Goal: Task Accomplishment & Management: Manage account settings

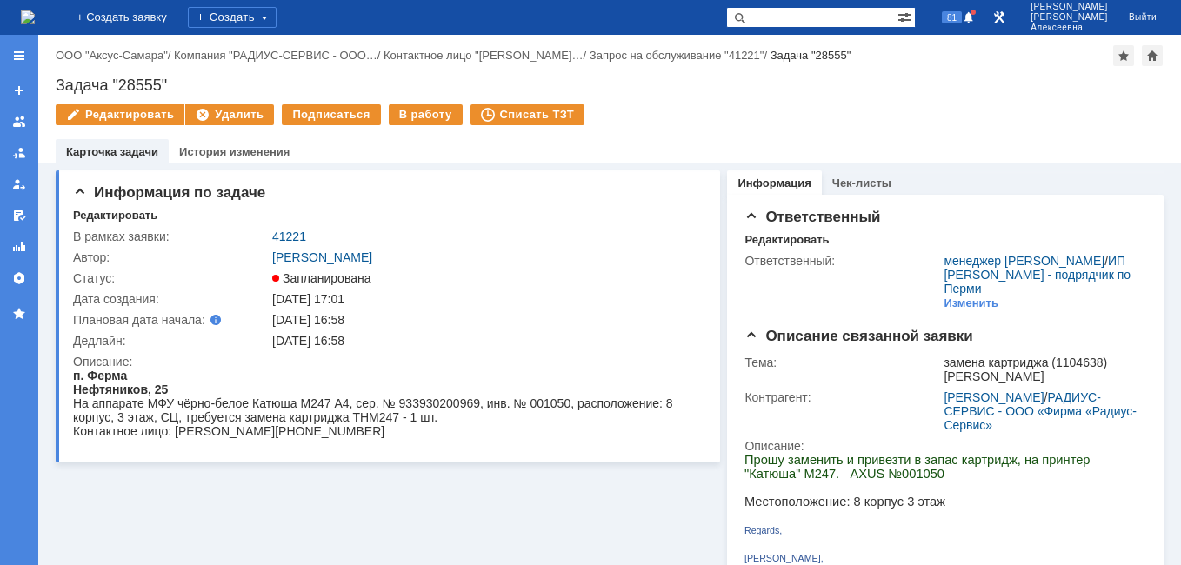
click at [828, 13] on input "text" at bounding box center [811, 17] width 171 height 21
type input "40711"
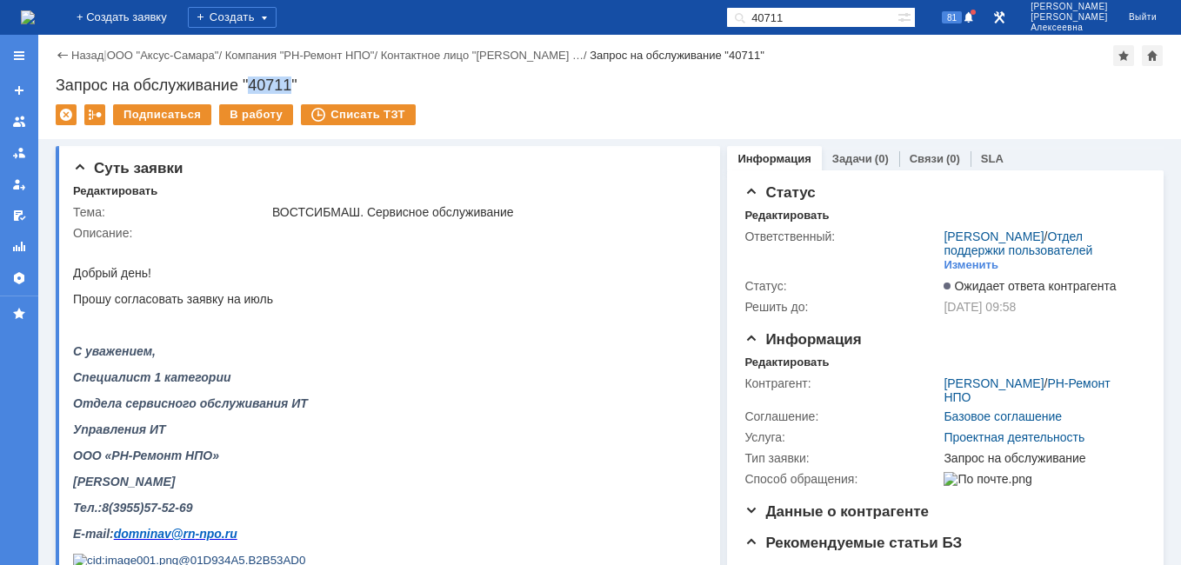
drag, startPoint x: 294, startPoint y: 81, endPoint x: 250, endPoint y: 88, distance: 44.0
click at [250, 88] on div "Запрос на обслуживание "40711"" at bounding box center [610, 85] width 1108 height 17
copy div "40711"
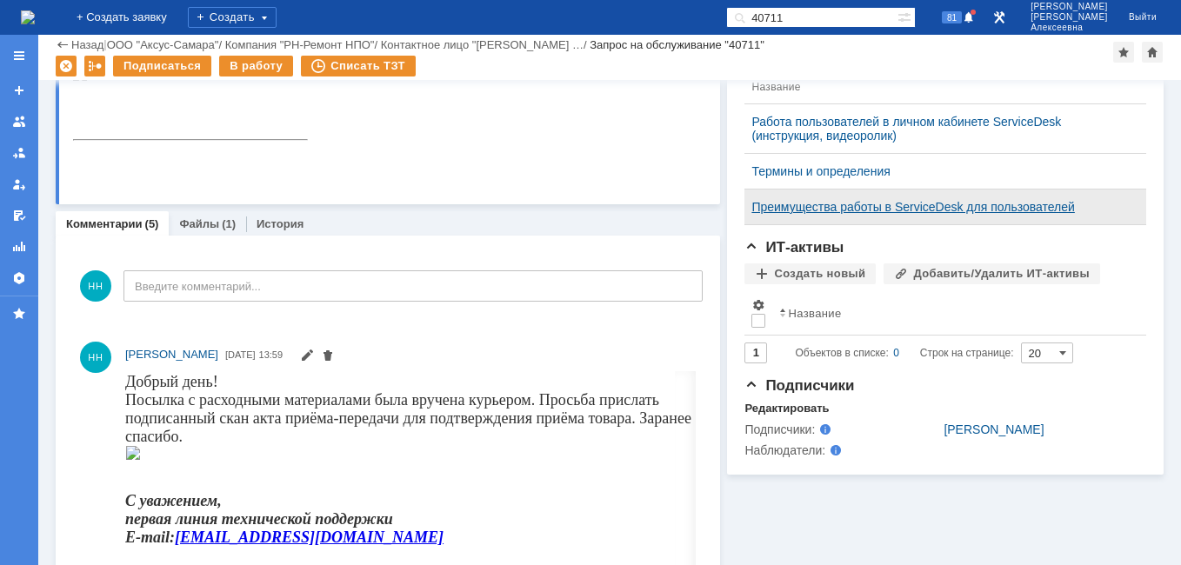
scroll to position [435, 0]
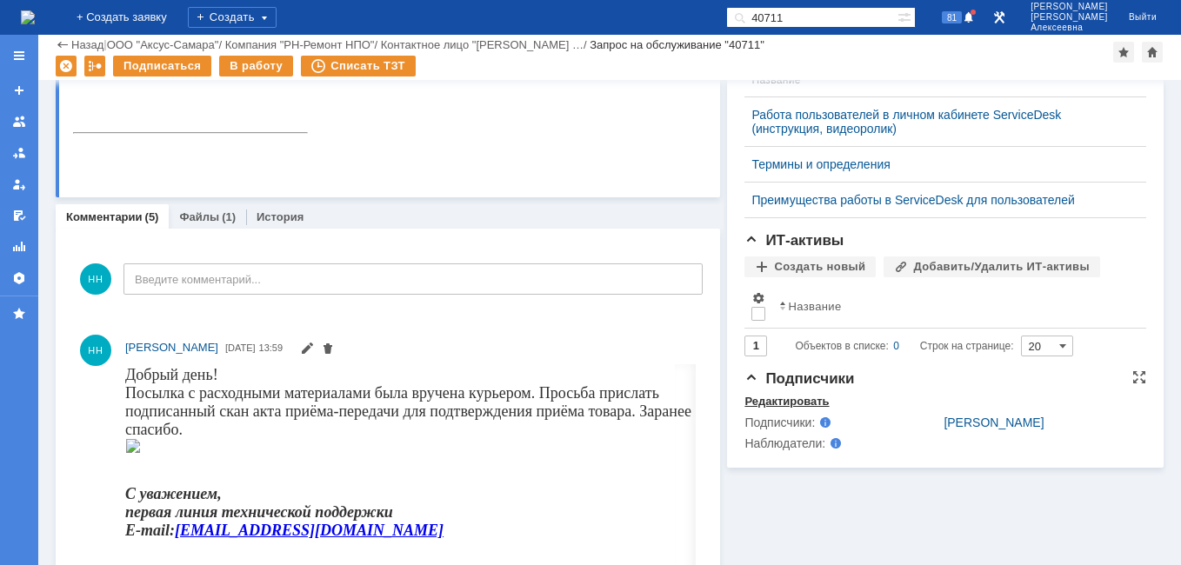
click at [769, 409] on div "Редактировать" at bounding box center [786, 402] width 84 height 14
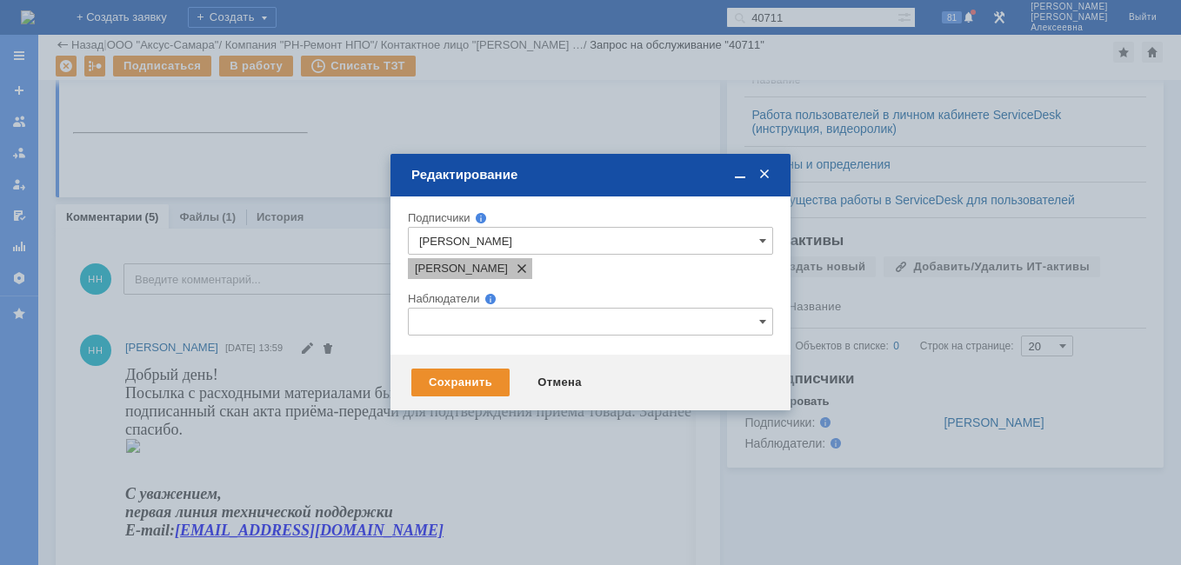
click at [529, 269] on span at bounding box center [518, 269] width 21 height 14
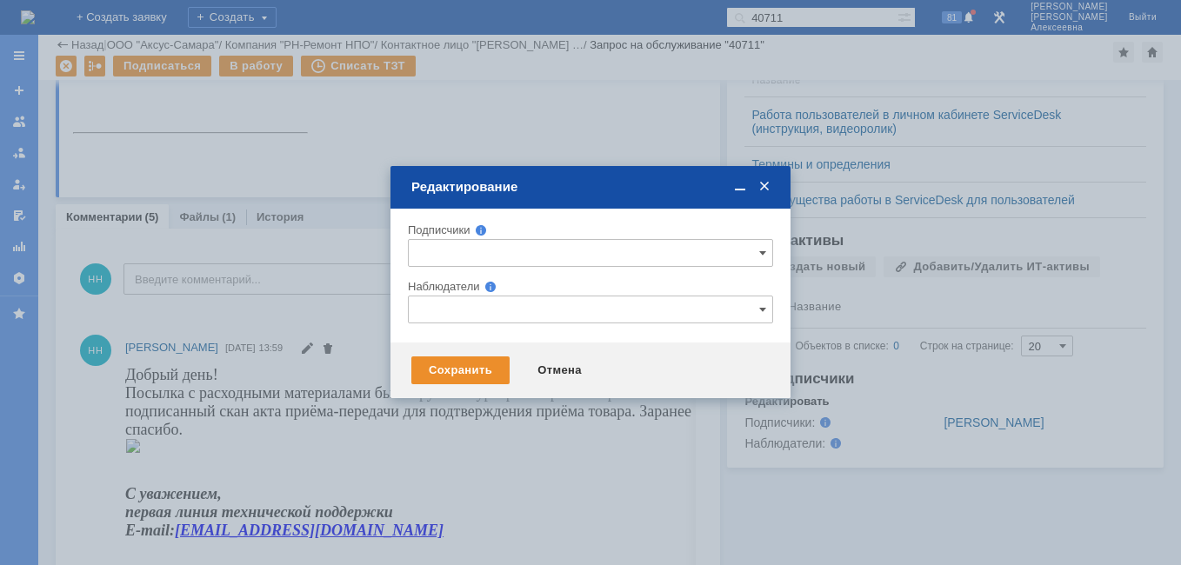
click at [442, 253] on input "text" at bounding box center [590, 253] width 365 height 28
type input "а"
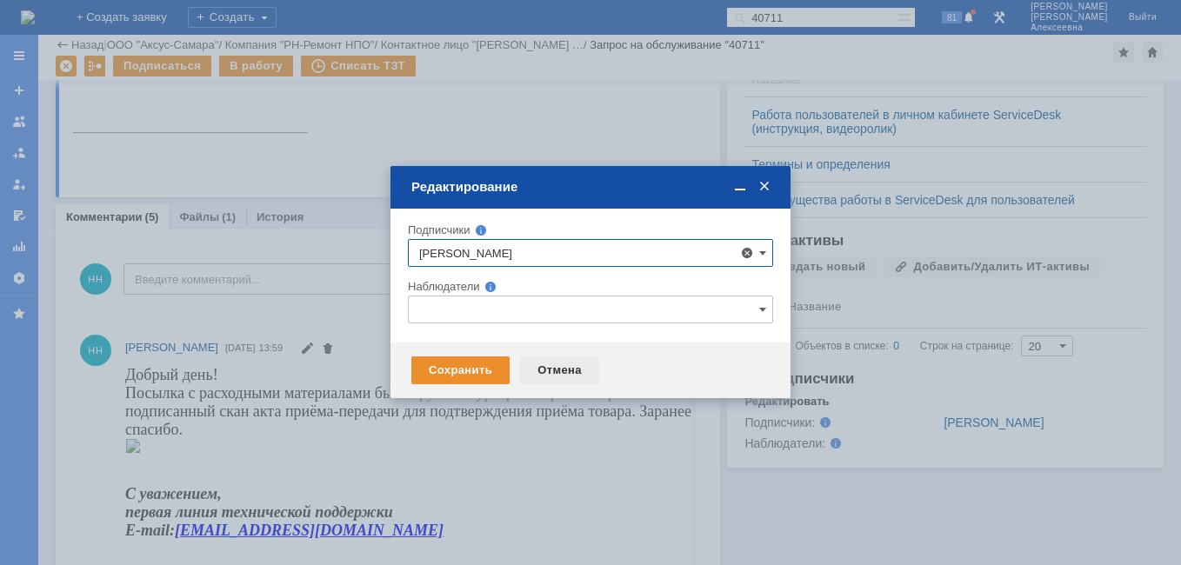
type input "Галина"
click at [555, 376] on div "Отмена" at bounding box center [559, 371] width 79 height 28
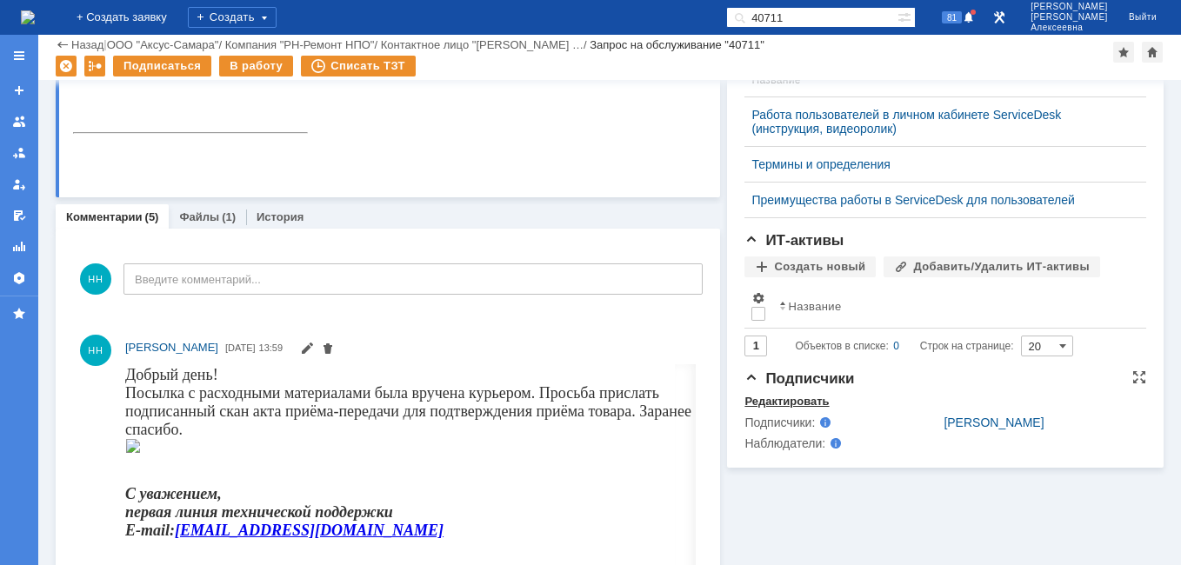
click at [774, 409] on div "Редактировать" at bounding box center [786, 402] width 84 height 14
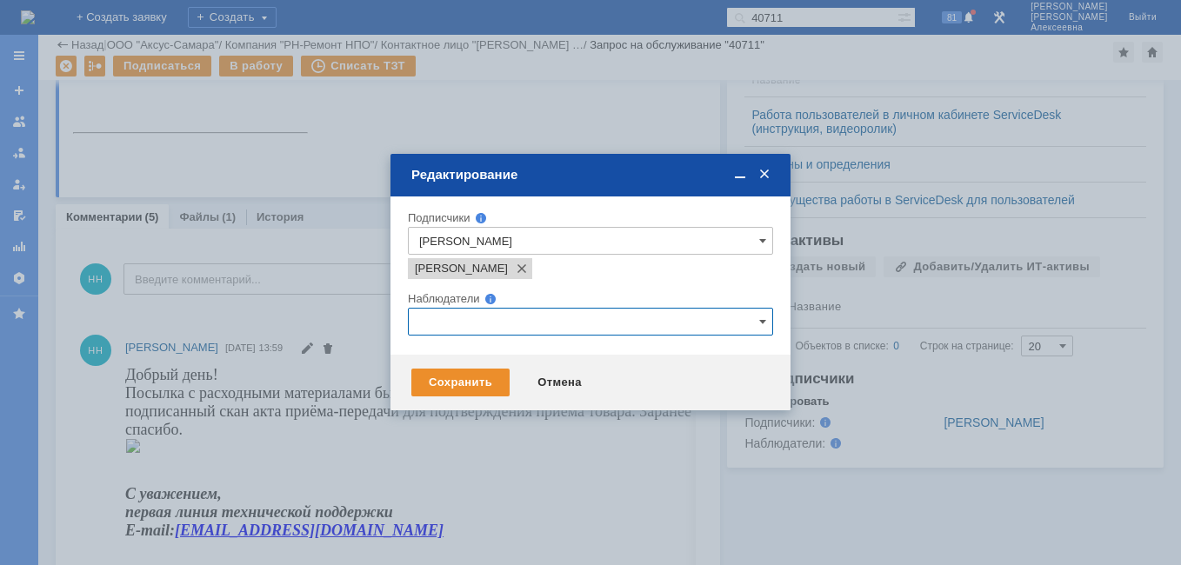
click at [439, 323] on input "text" at bounding box center [590, 322] width 365 height 28
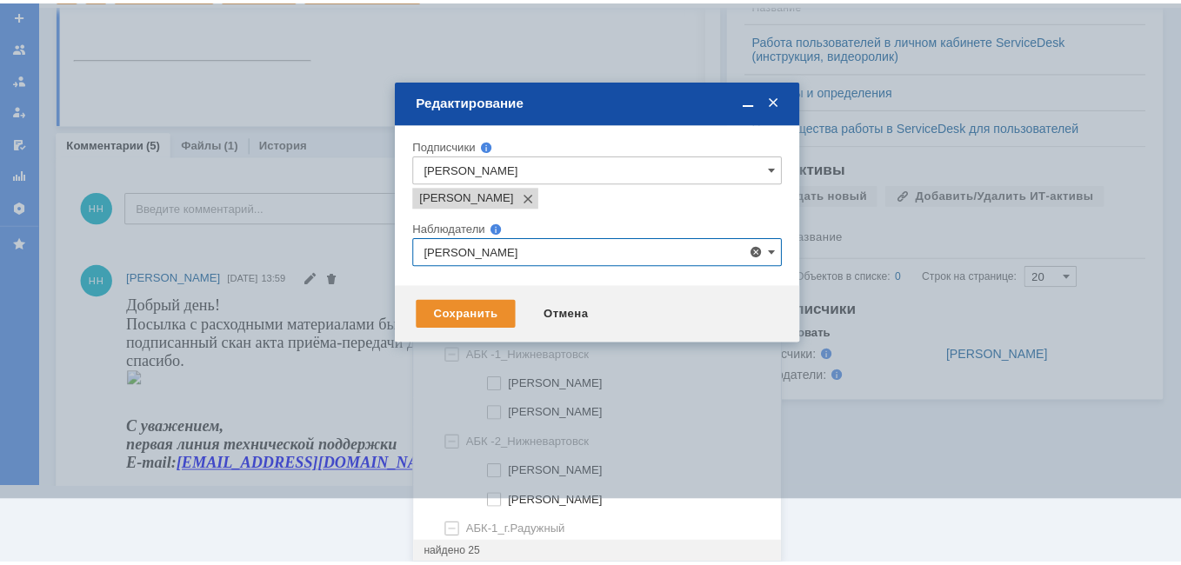
scroll to position [0, 0]
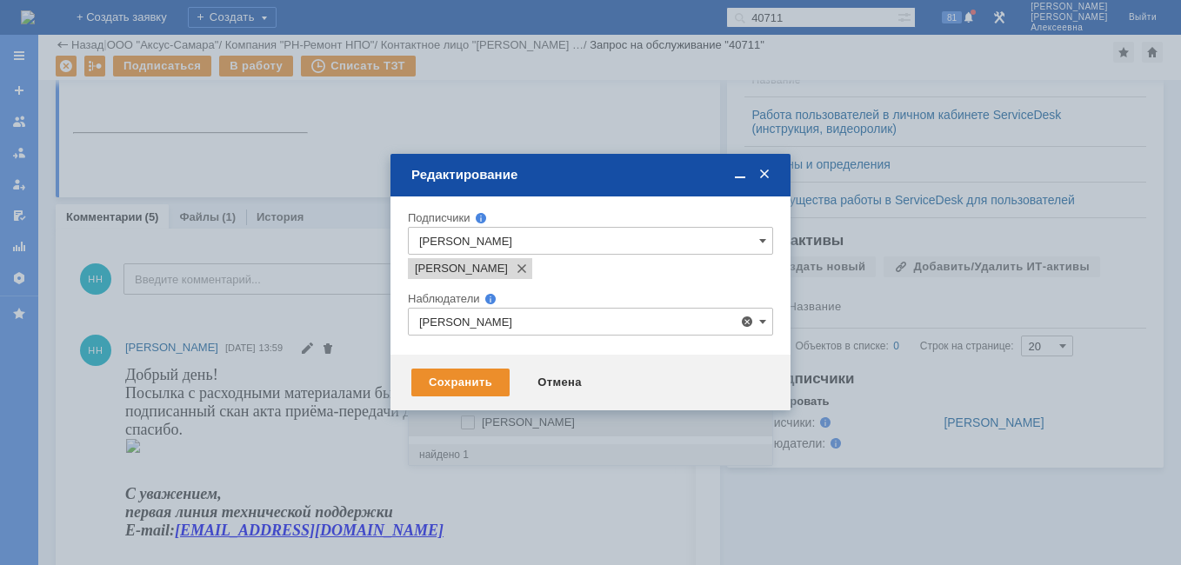
click at [482, 424] on span at bounding box center [482, 420] width 0 height 9
click at [468, 425] on input "Абрамова Галина Викторовна" at bounding box center [469, 422] width 11 height 11
type input "Абрамова Галина Викторовна"
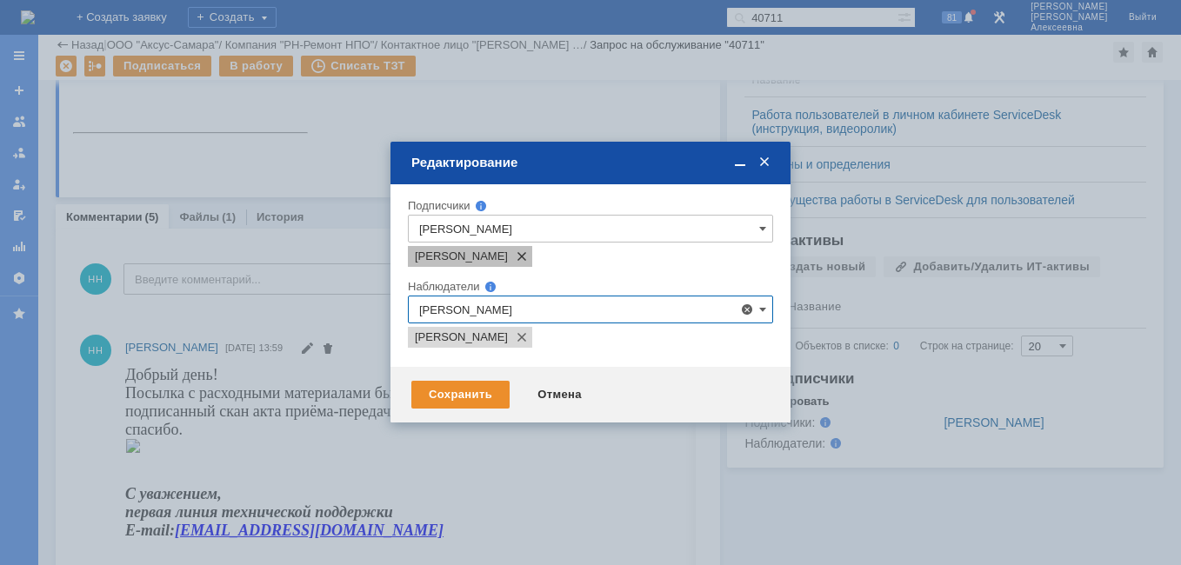
click at [529, 257] on span at bounding box center [518, 257] width 21 height 14
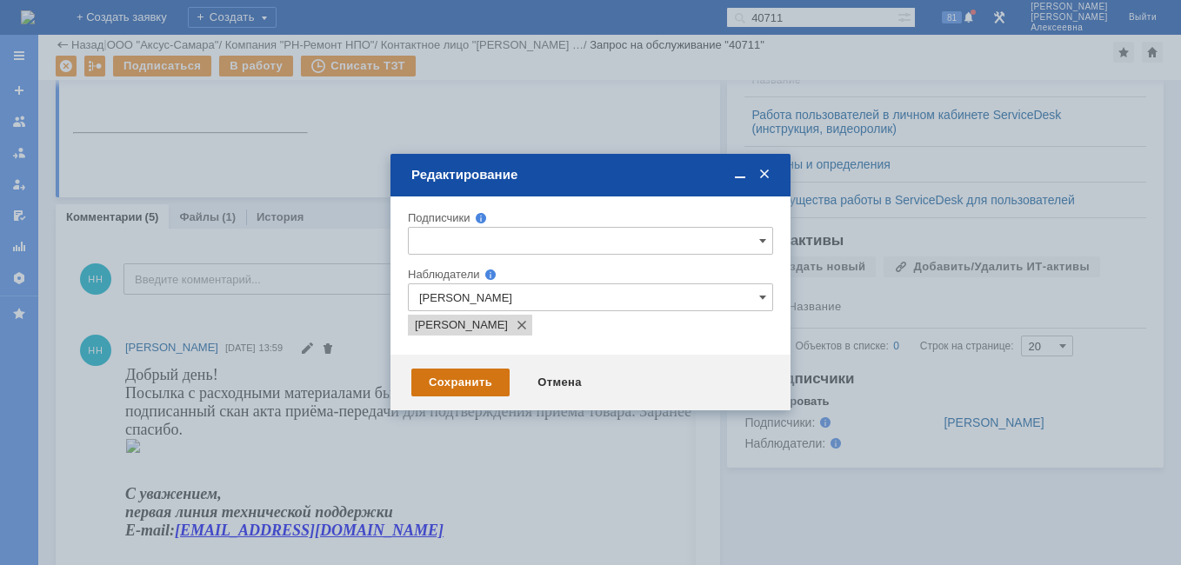
click at [462, 377] on div "Сохранить" at bounding box center [460, 383] width 98 height 28
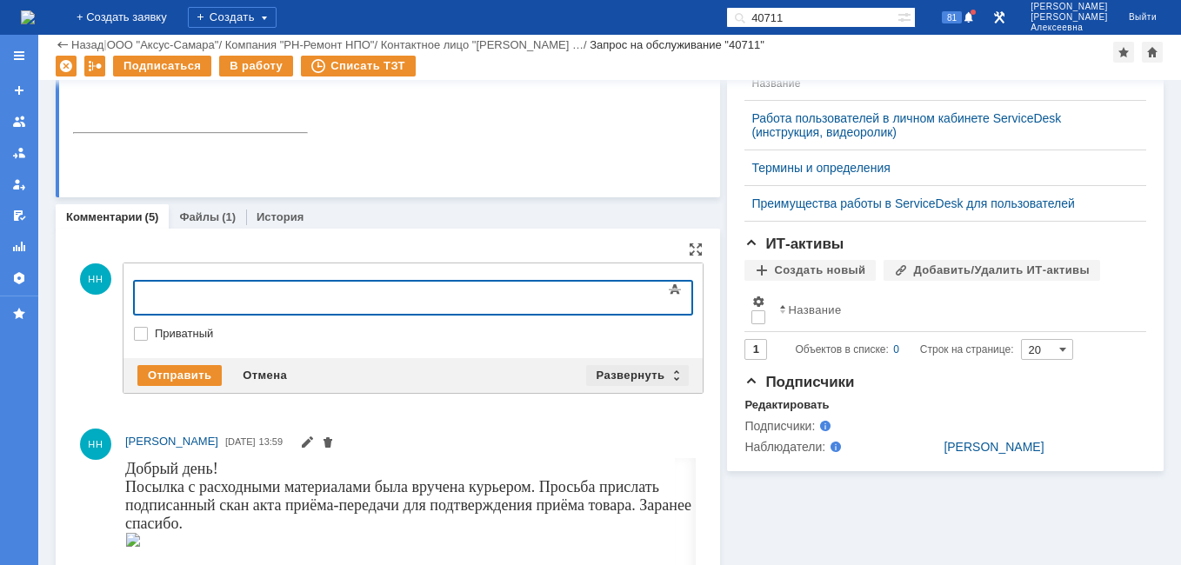
click at [661, 374] on div "Развернуть" at bounding box center [637, 375] width 103 height 21
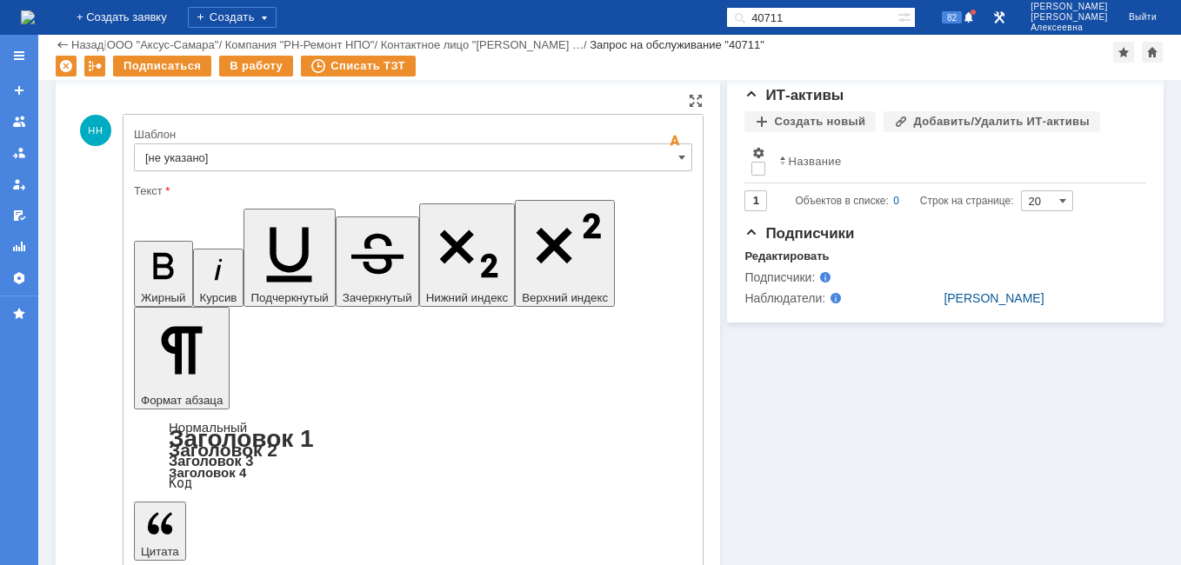
scroll to position [609, 0]
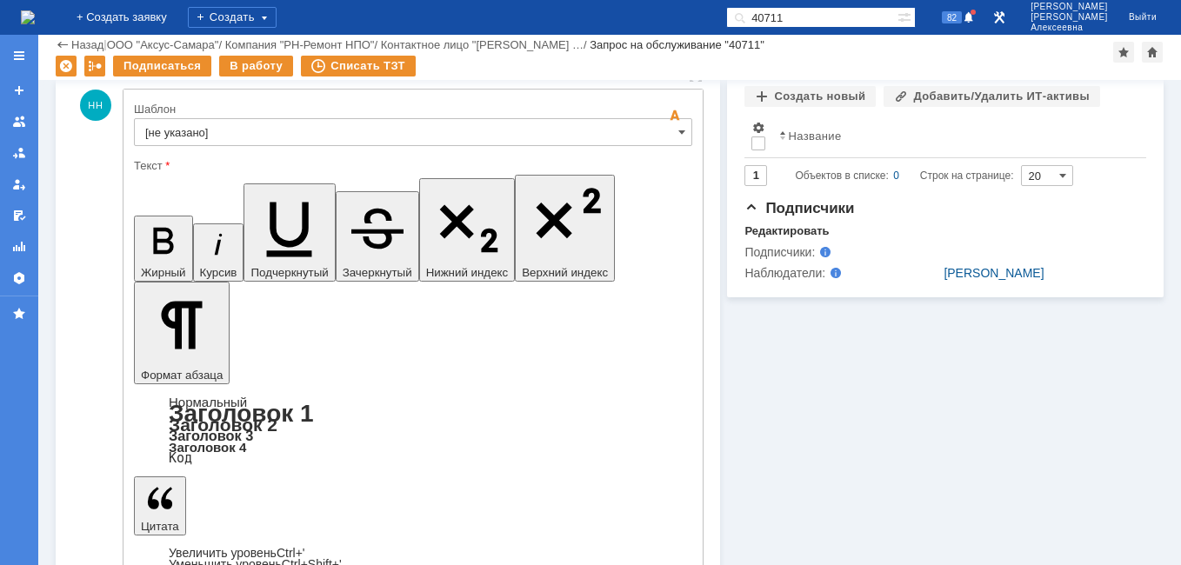
drag, startPoint x: 656, startPoint y: 4158, endPoint x: 25, endPoint y: 4160, distance: 630.5
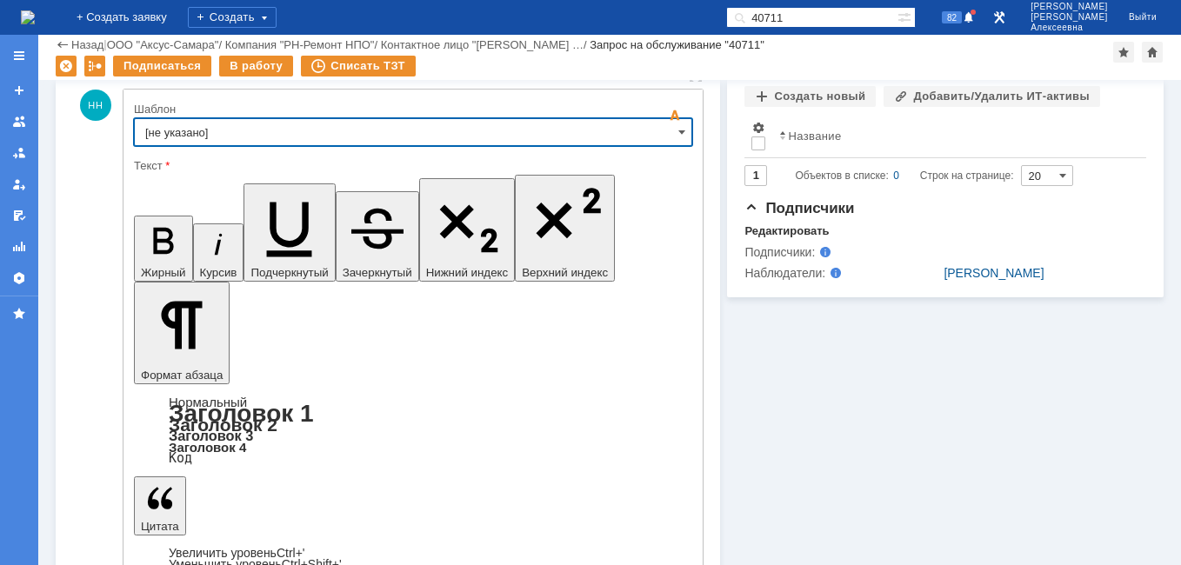
click at [662, 130] on input "[не указано]" at bounding box center [413, 132] width 558 height 28
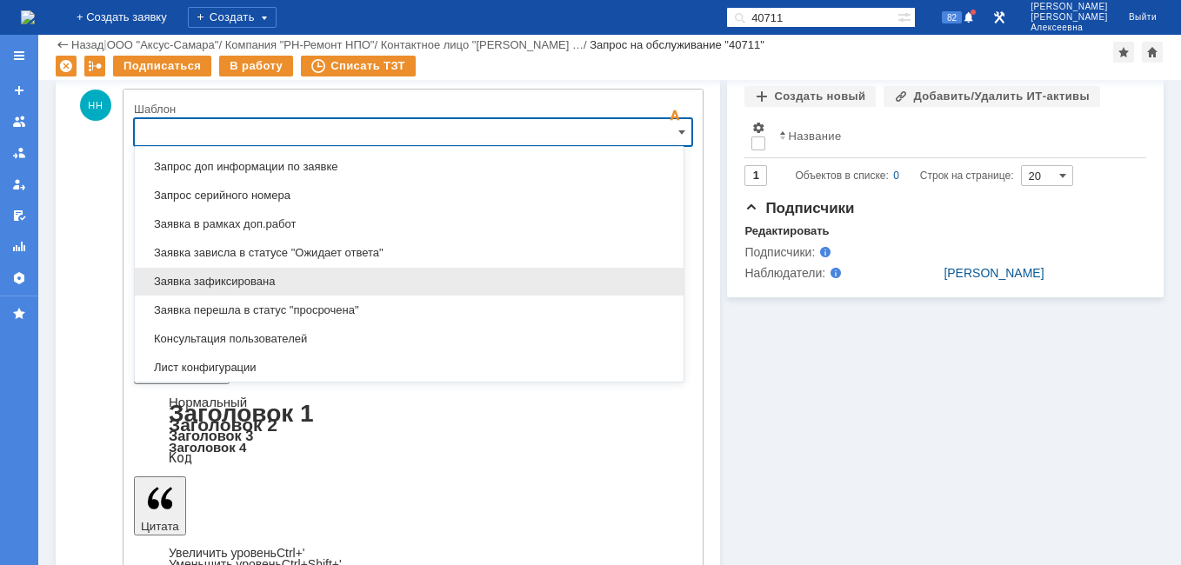
scroll to position [945, 0]
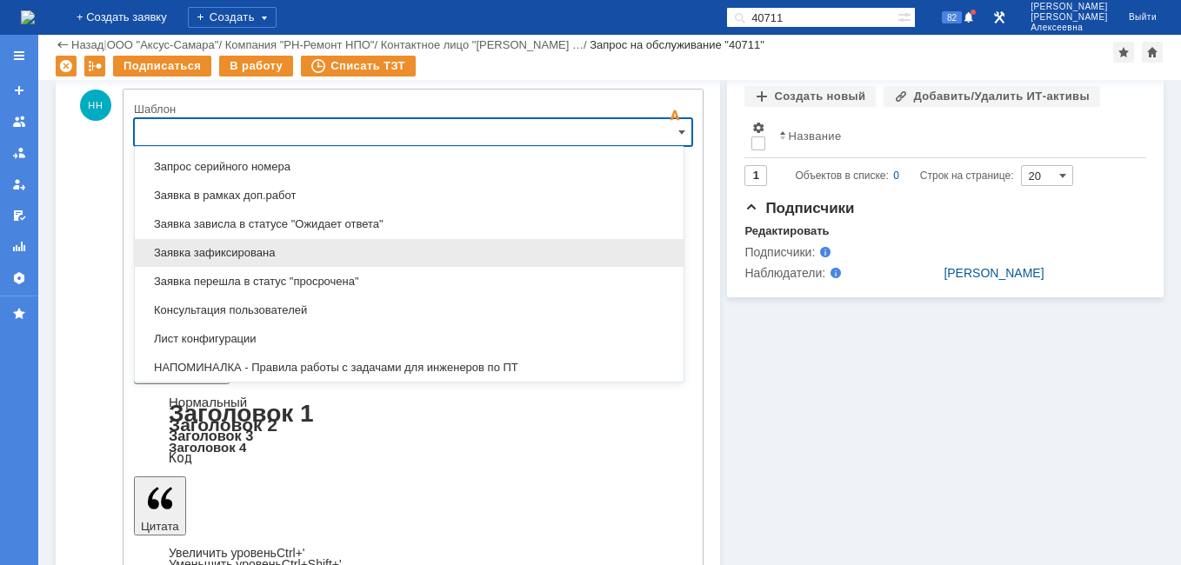
click at [257, 255] on span "Заявка зафиксирована" at bounding box center [409, 253] width 528 height 14
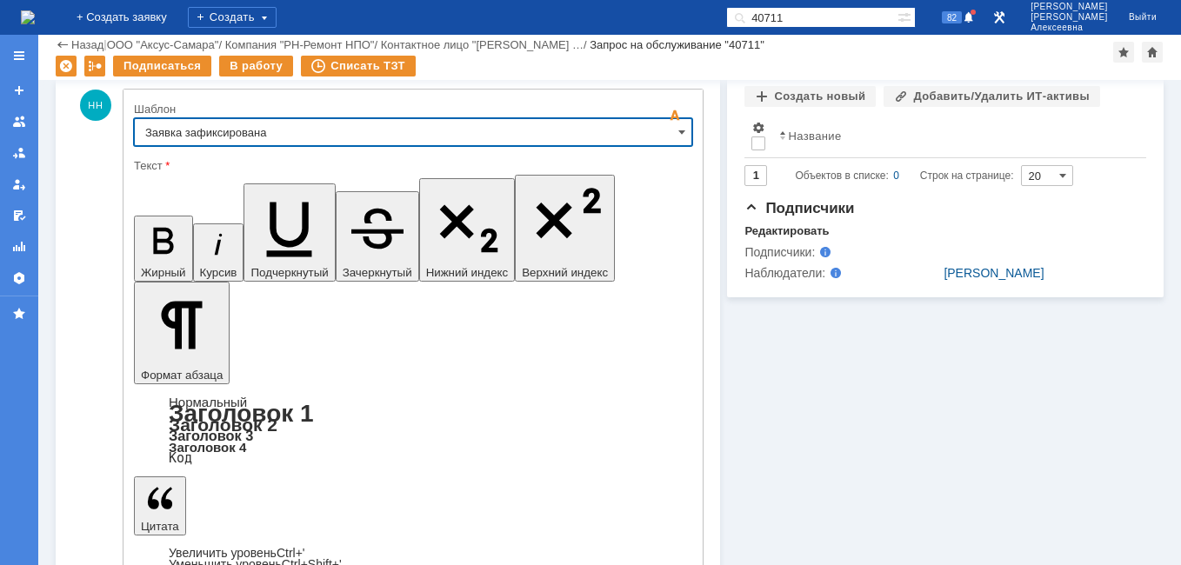
type input "Заявка зафиксирована"
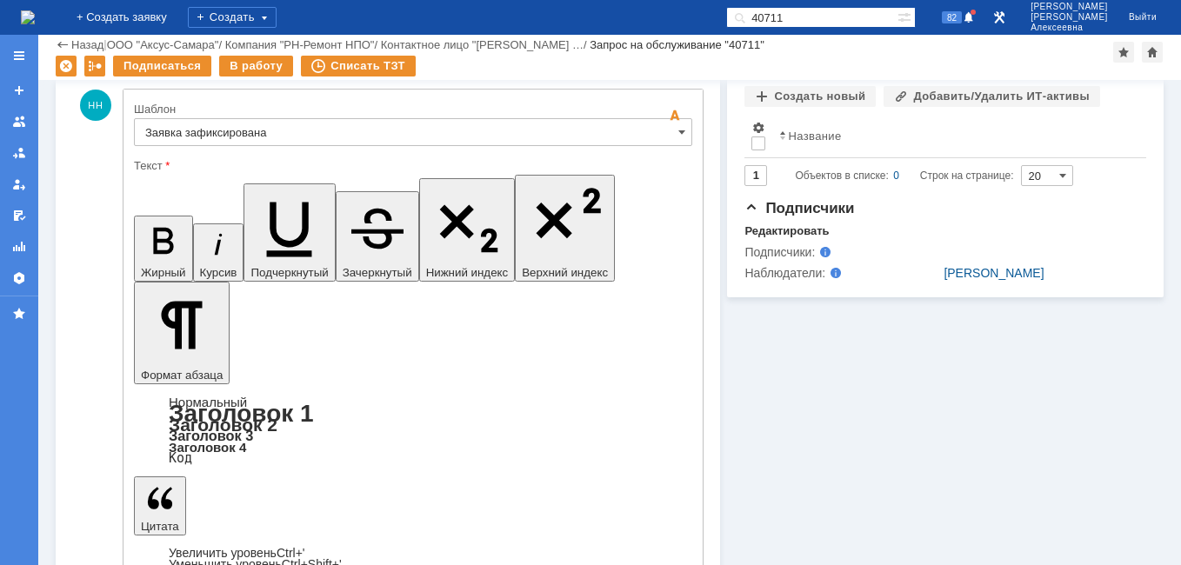
drag, startPoint x: 516, startPoint y: 4174, endPoint x: 174, endPoint y: 4379, distance: 398.2
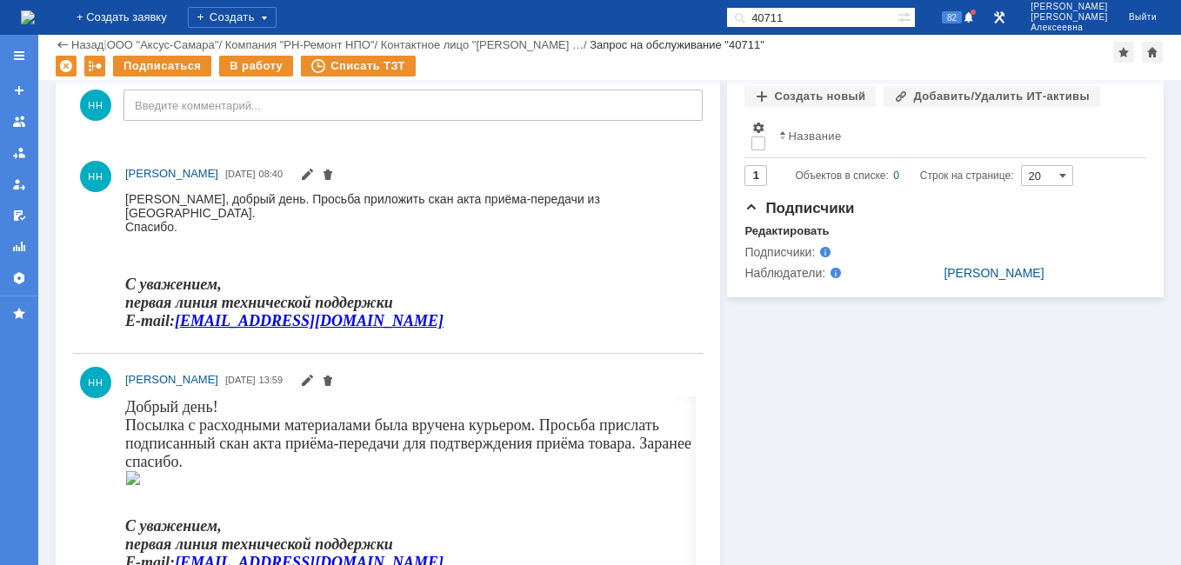
scroll to position [0, 0]
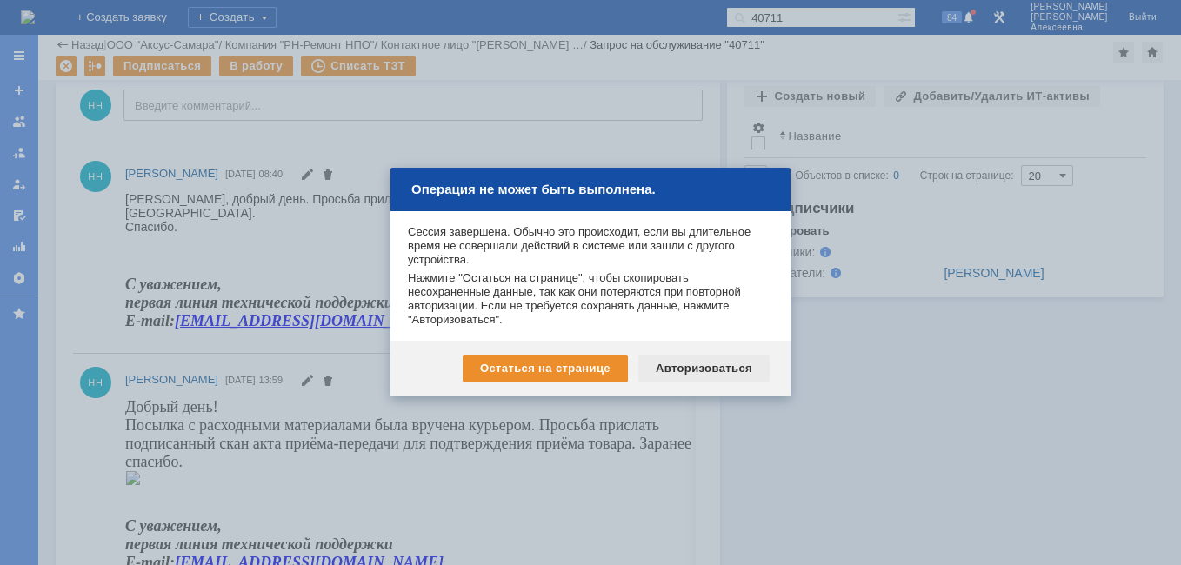
click at [712, 355] on div "Авторизоваться" at bounding box center [703, 369] width 131 height 28
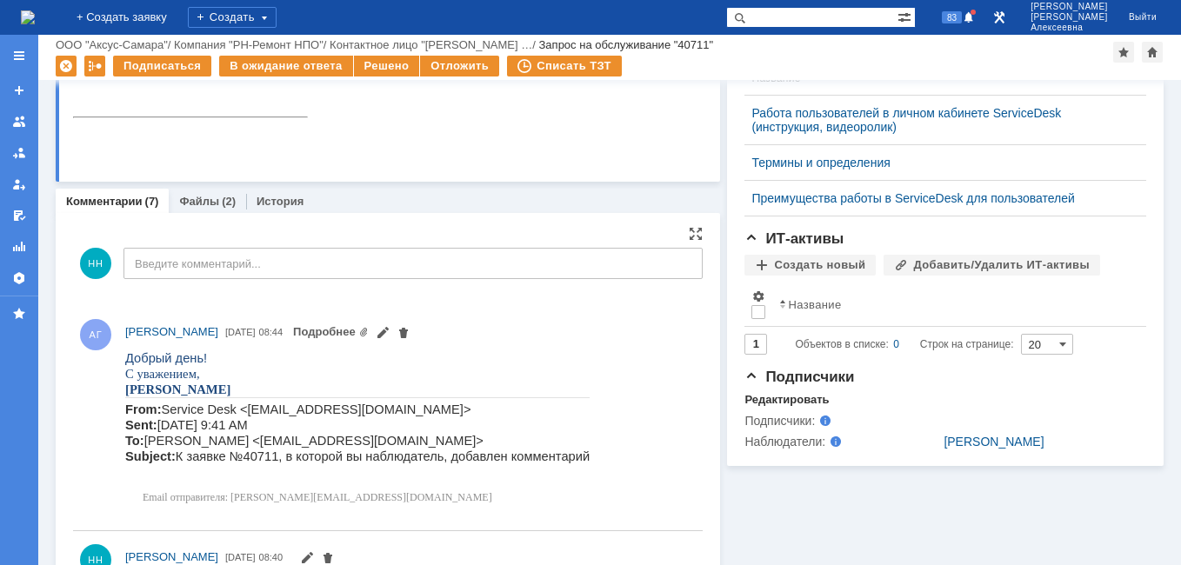
scroll to position [435, 0]
drag, startPoint x: 199, startPoint y: 201, endPoint x: 123, endPoint y: 422, distance: 233.8
click at [199, 201] on link "Файлы" at bounding box center [199, 203] width 40 height 13
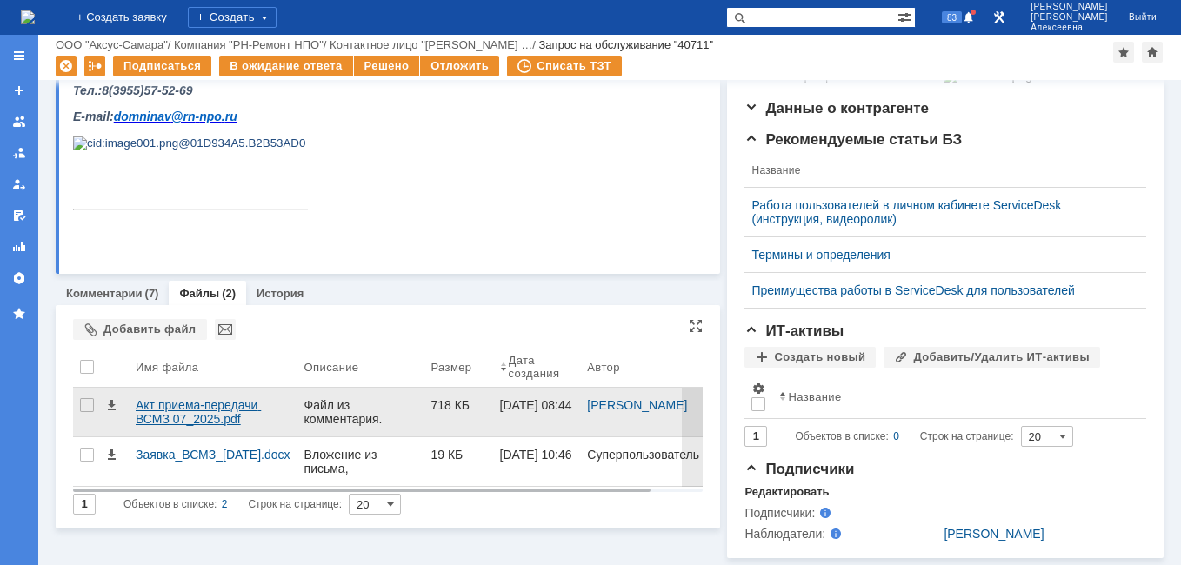
click at [184, 398] on div "Акт приема-передачи ВСМЗ 07_2025.pdf" at bounding box center [213, 412] width 155 height 28
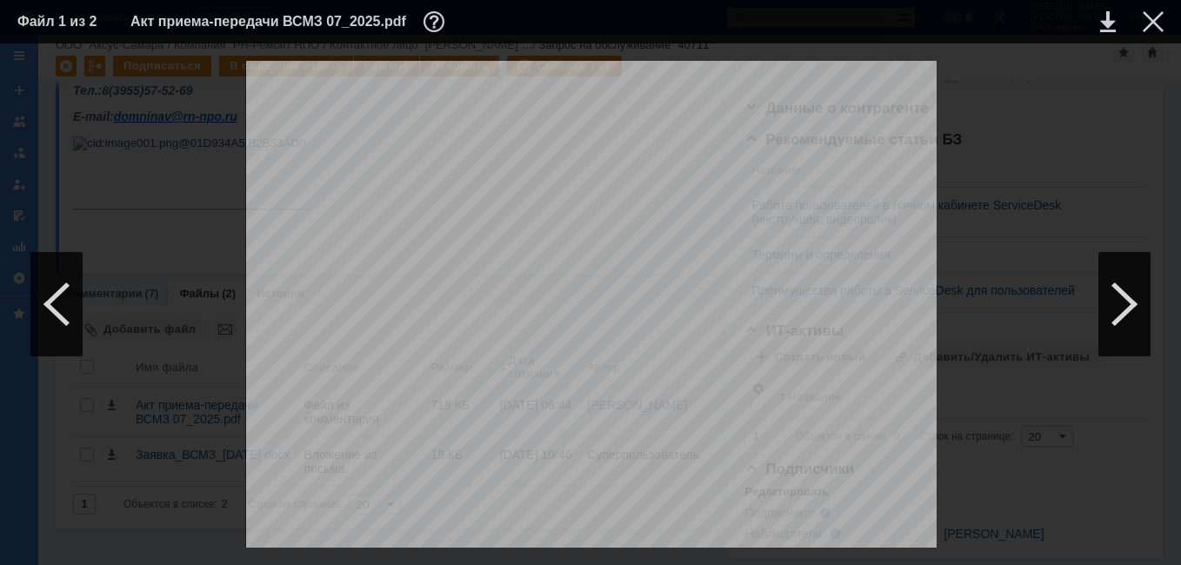
scroll to position [492, 0]
click at [1156, 17] on div at bounding box center [1153, 21] width 21 height 21
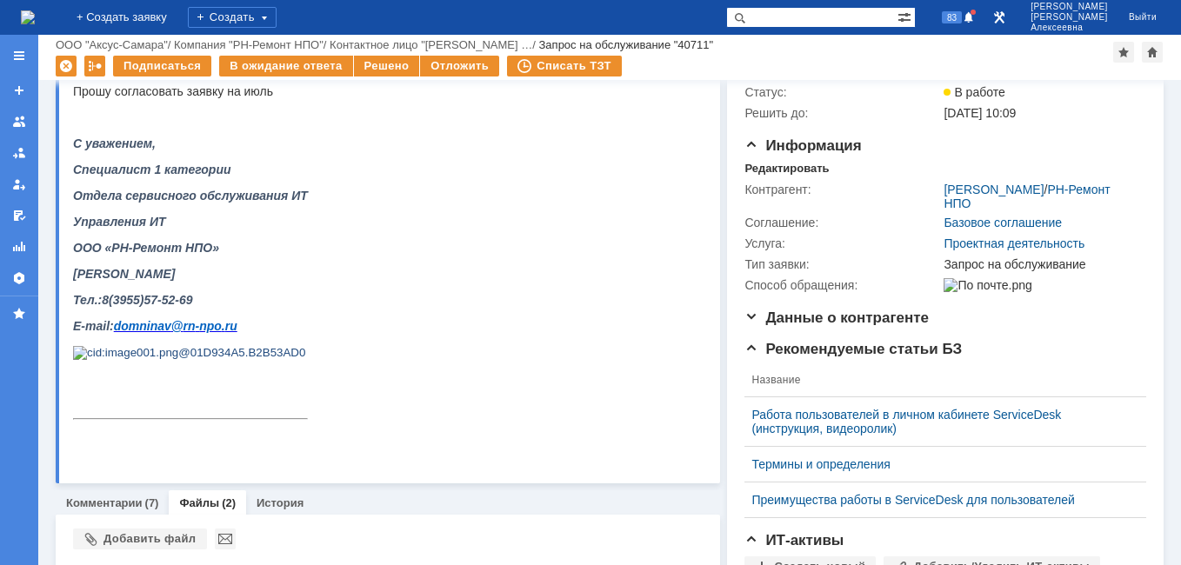
scroll to position [283, 0]
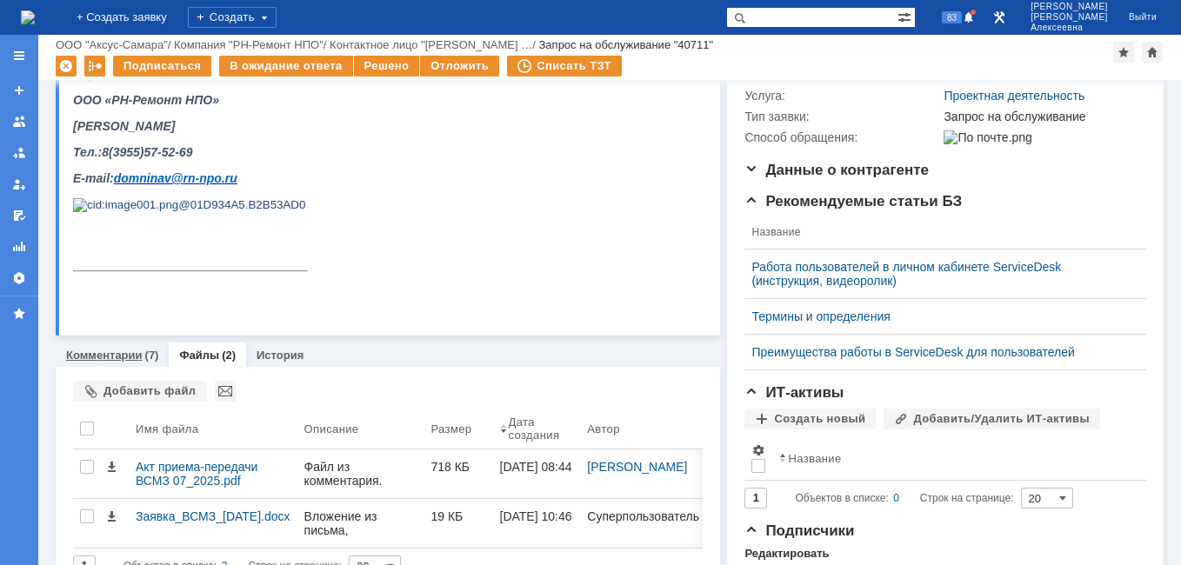
click at [95, 352] on link "Комментарии" at bounding box center [104, 355] width 77 height 13
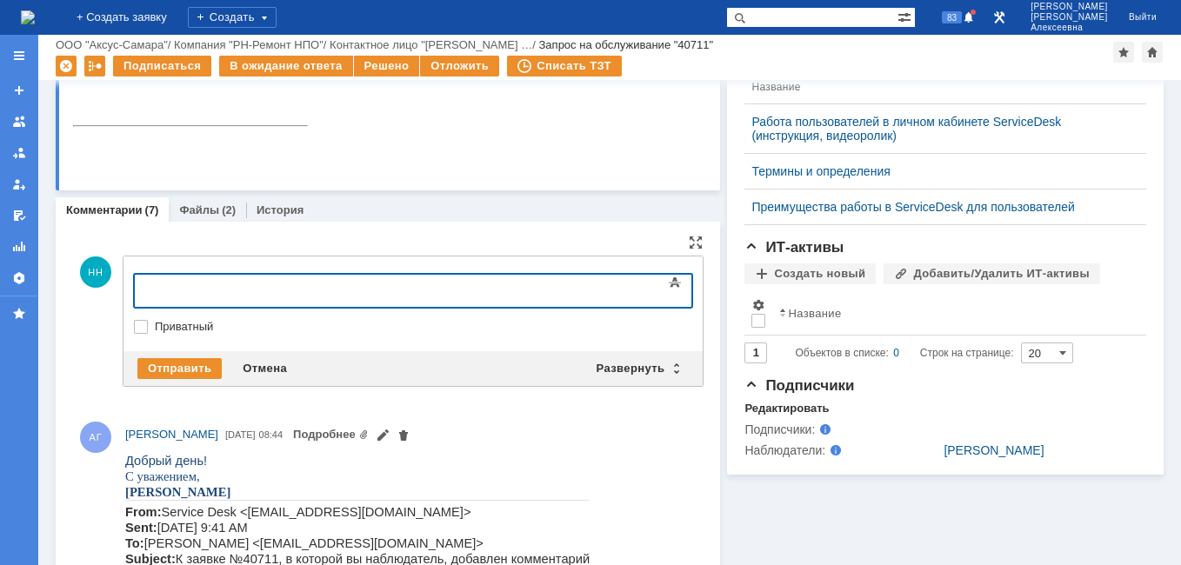
scroll to position [544, 0]
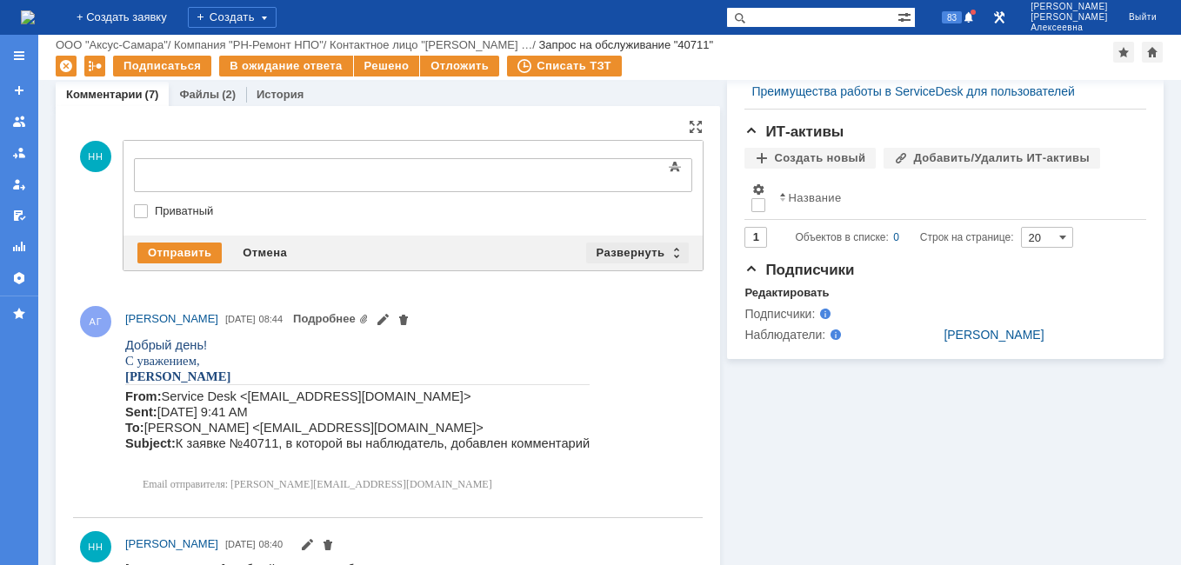
click at [667, 246] on div "Развернуть" at bounding box center [637, 253] width 103 height 21
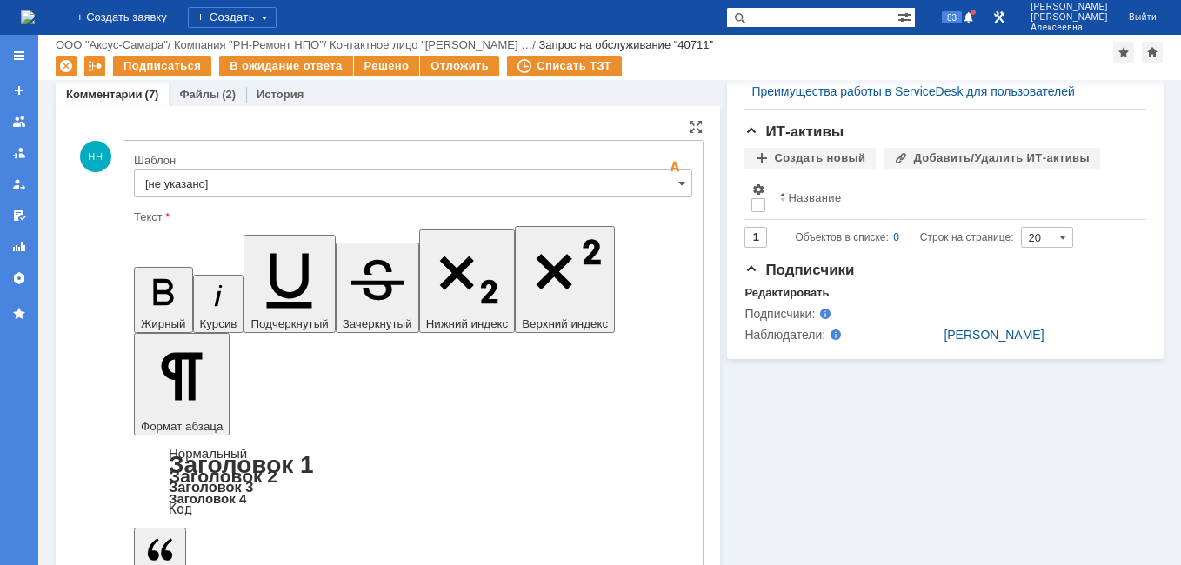
scroll to position [0, 0]
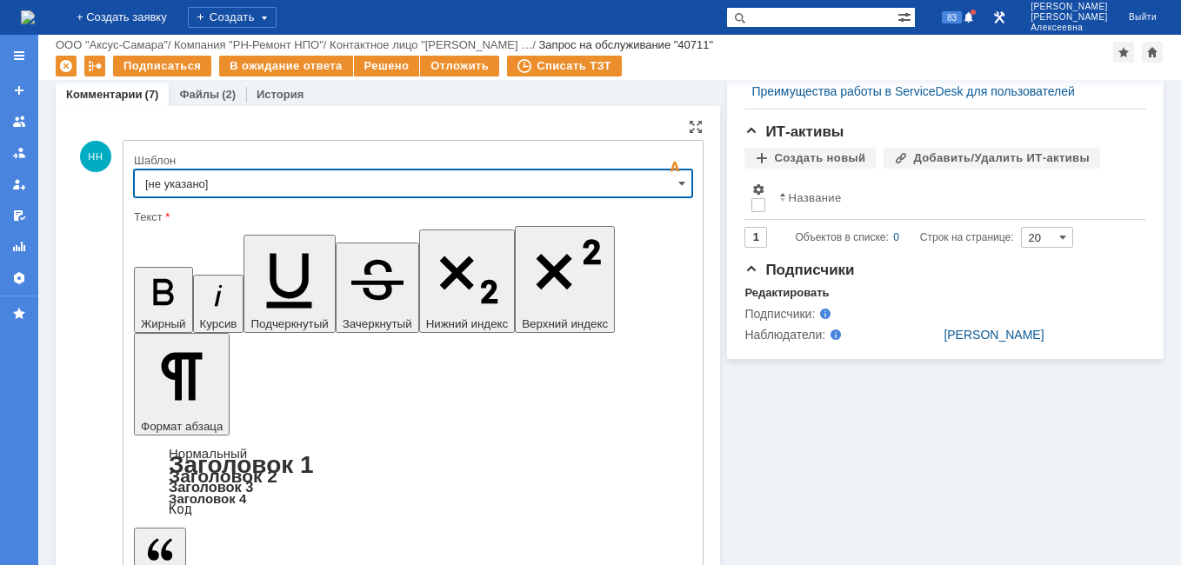
click at [651, 191] on input "[не указано]" at bounding box center [413, 184] width 558 height 28
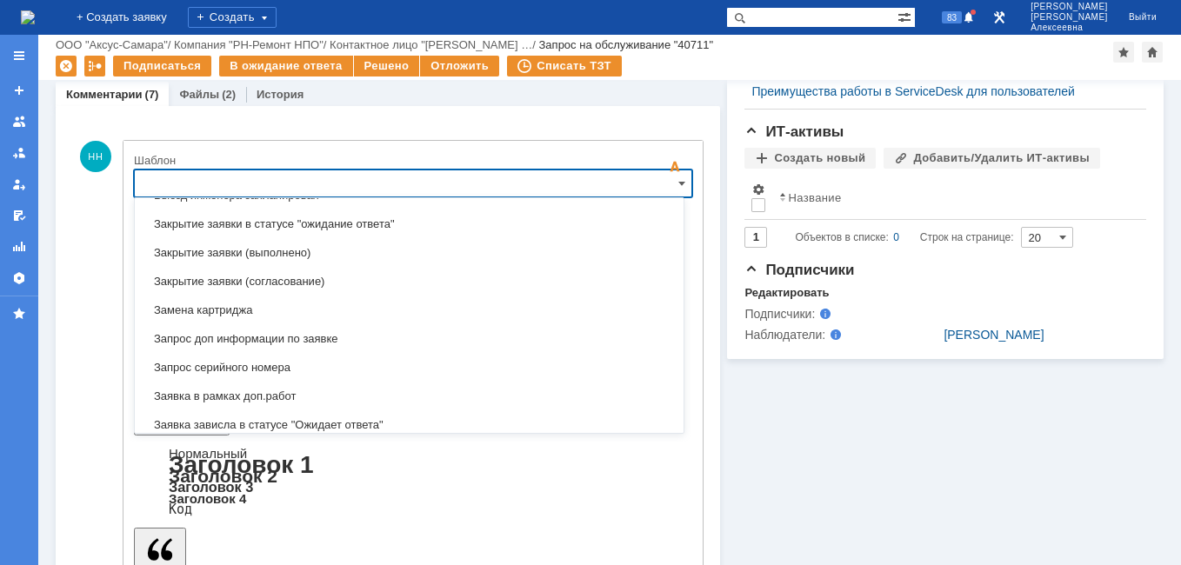
scroll to position [771, 0]
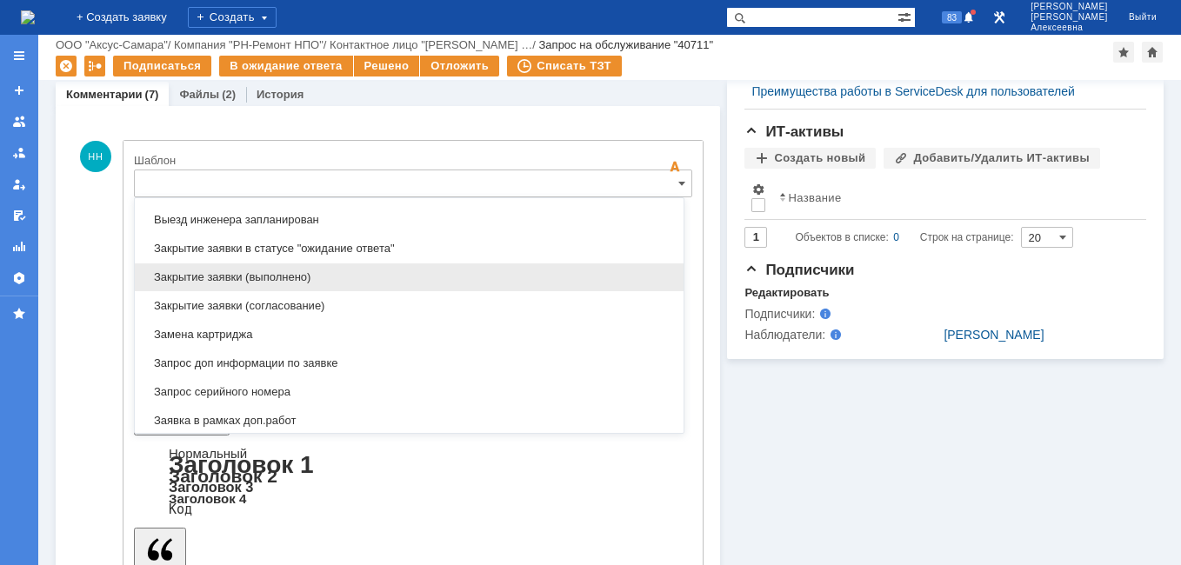
click at [312, 274] on span "Закрытие заявки (выполнено)" at bounding box center [409, 277] width 528 height 14
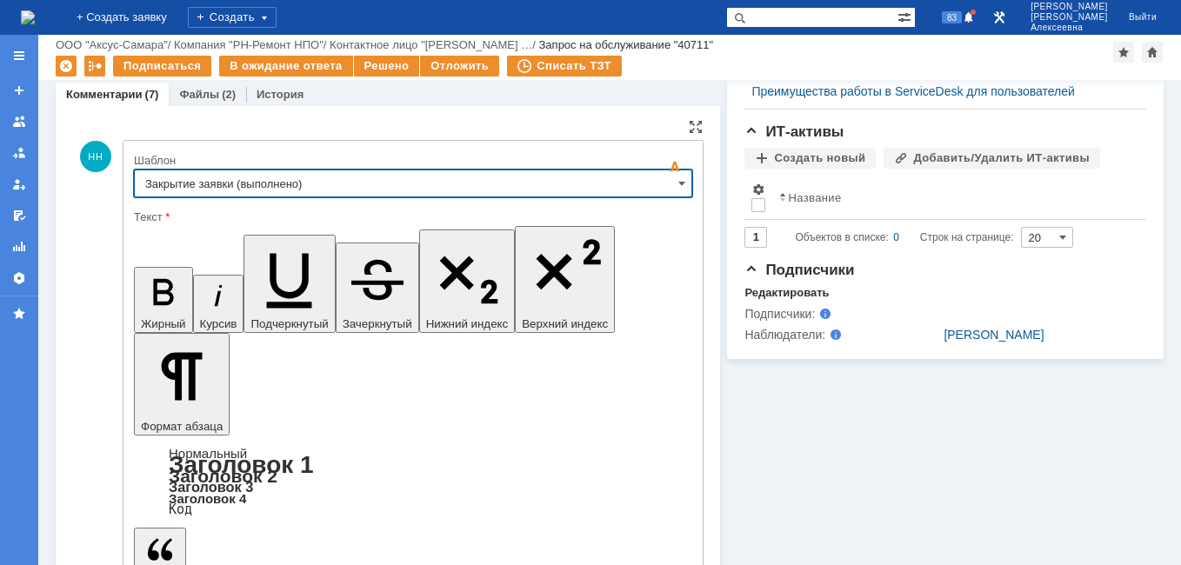
type input "Закрытие заявки (выполнено)"
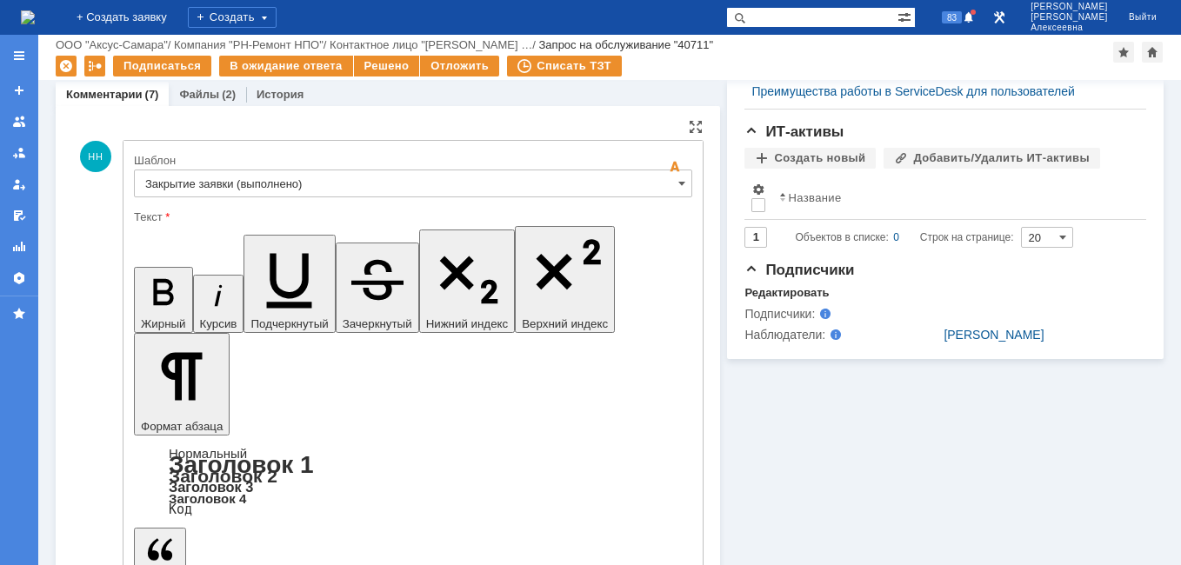
drag, startPoint x: 558, startPoint y: 4352, endPoint x: 145, endPoint y: 4319, distance: 414.4
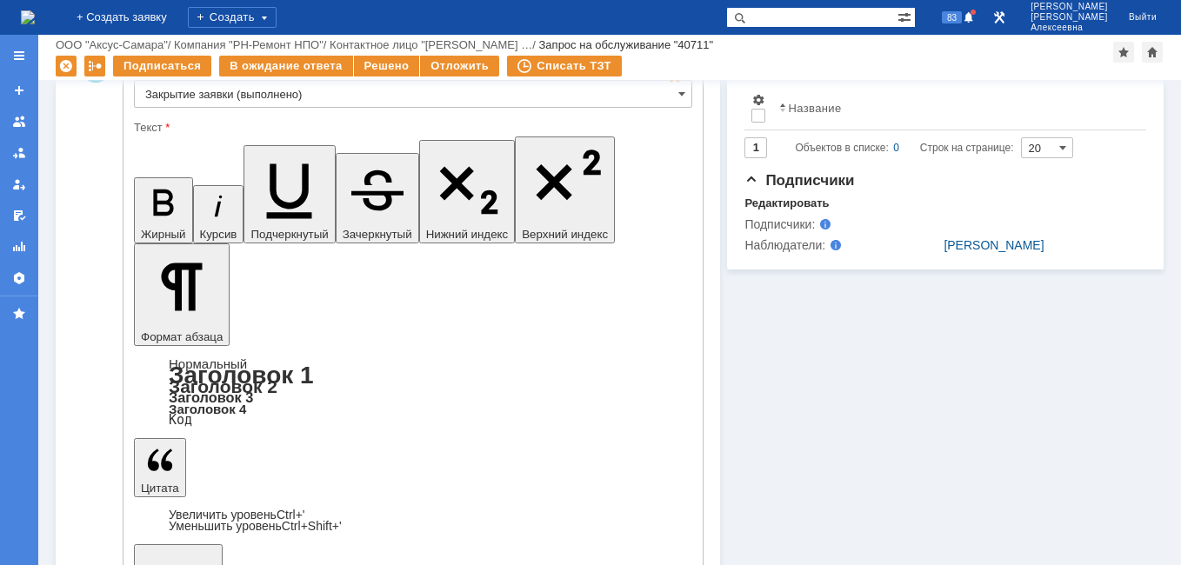
scroll to position [717, 0]
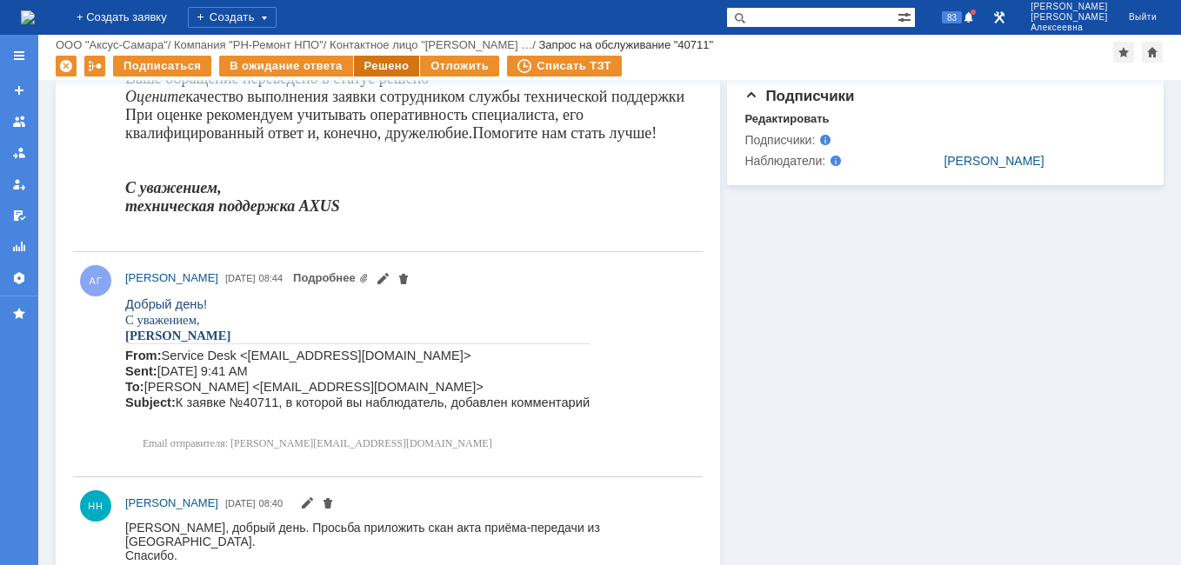
scroll to position [0, 0]
click at [385, 64] on div "Решено" at bounding box center [387, 66] width 66 height 21
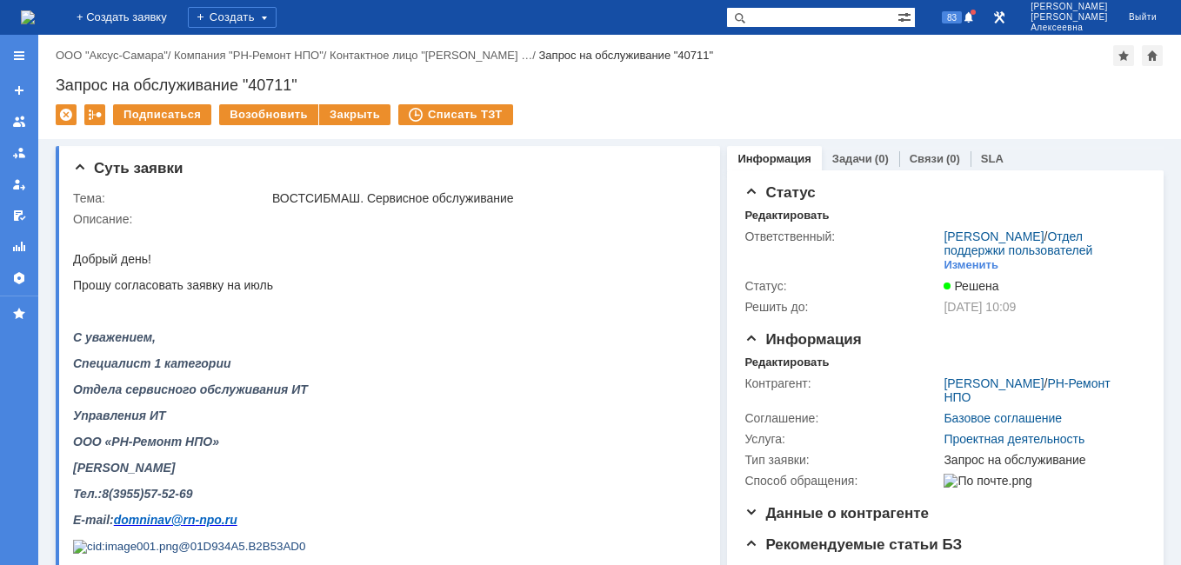
click at [824, 23] on input "text" at bounding box center [811, 17] width 171 height 21
type input "40904"
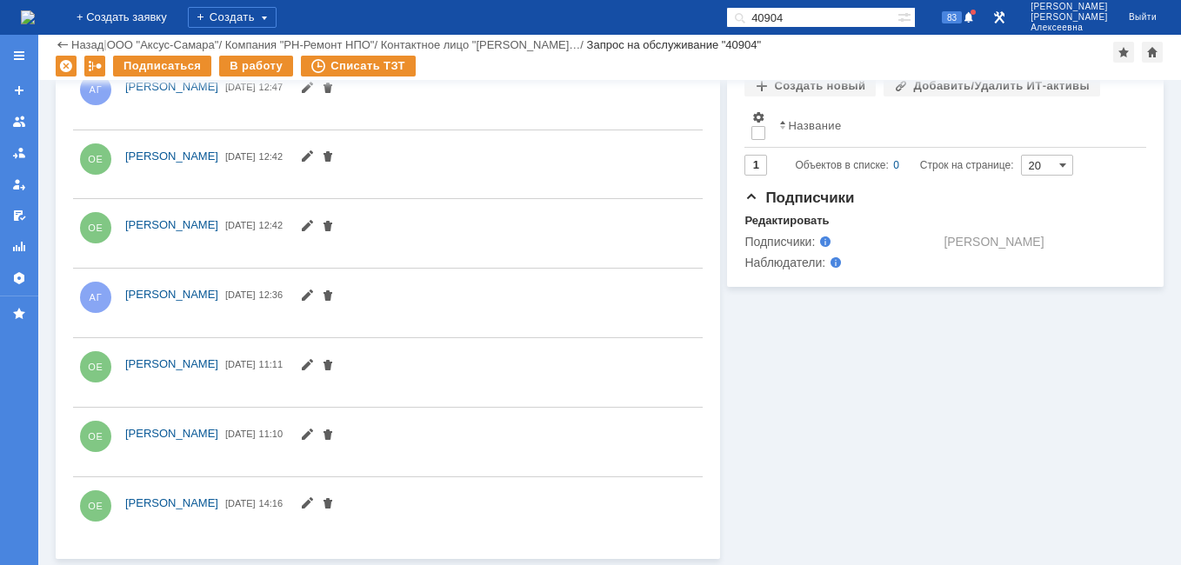
scroll to position [447, 0]
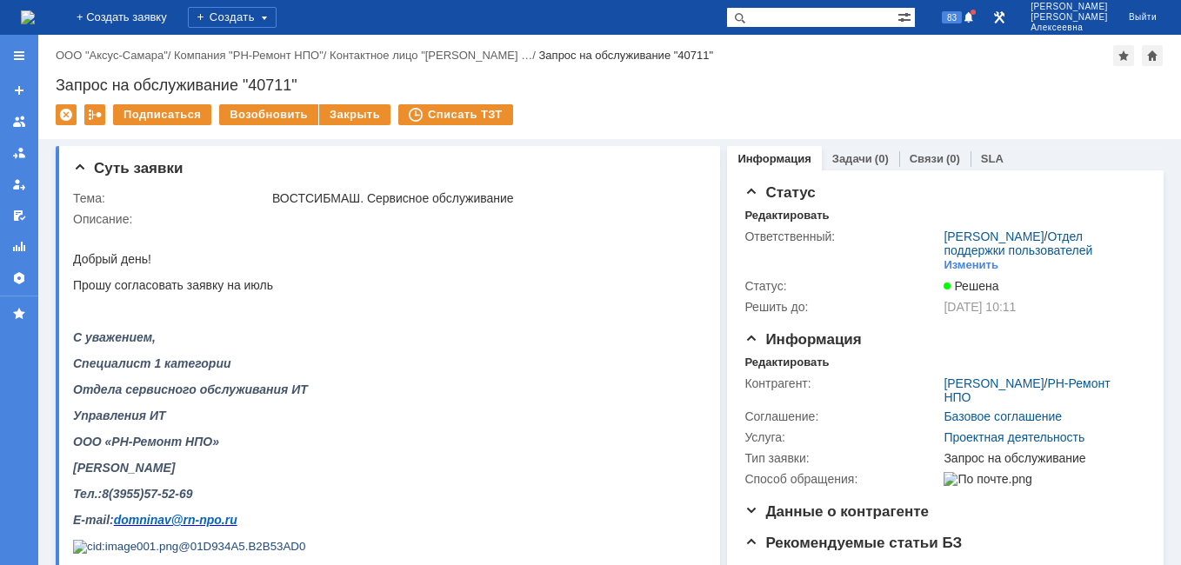
click at [836, 15] on input "text" at bounding box center [811, 17] width 171 height 21
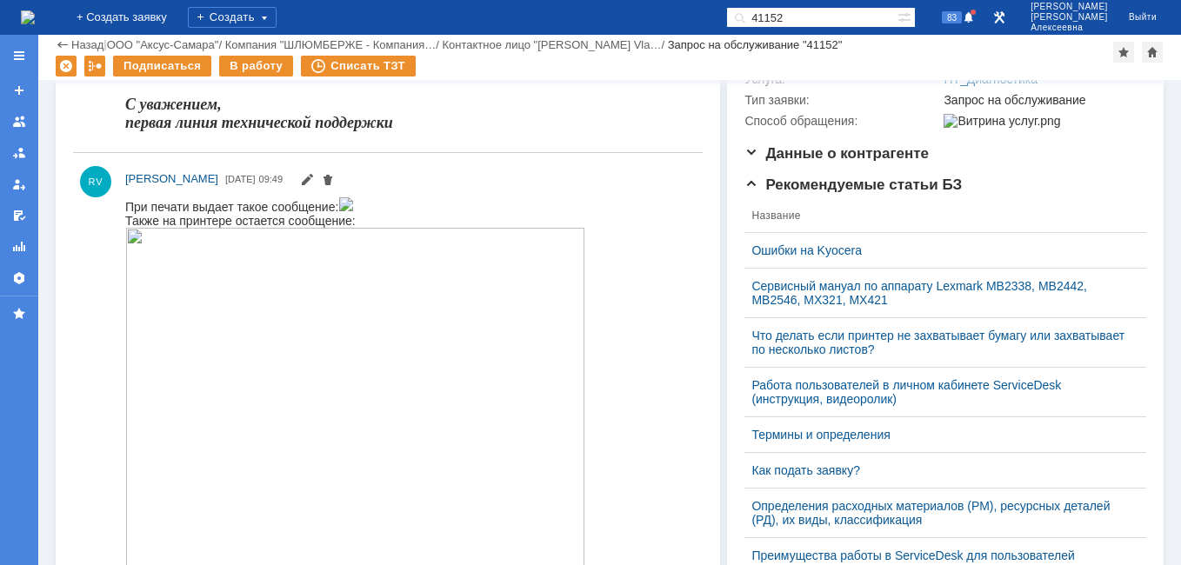
scroll to position [261, 0]
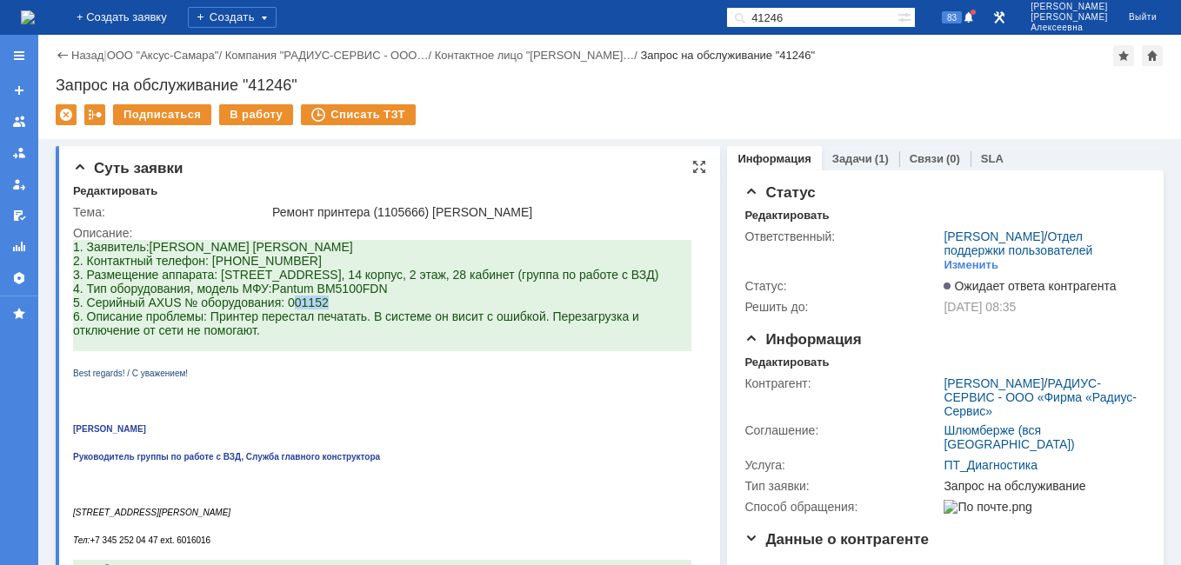
drag, startPoint x: 327, startPoint y: 318, endPoint x: 297, endPoint y: 317, distance: 30.5
click at [297, 317] on span "5. Серийный AXUS № оборудования: 001152 6. Описание проблемы: Принтер перестал …" at bounding box center [356, 317] width 566 height 42
drag, startPoint x: 297, startPoint y: 317, endPoint x: 311, endPoint y: 318, distance: 14.8
copy span "01152"
click at [837, 162] on link "Задачи" at bounding box center [852, 158] width 40 height 13
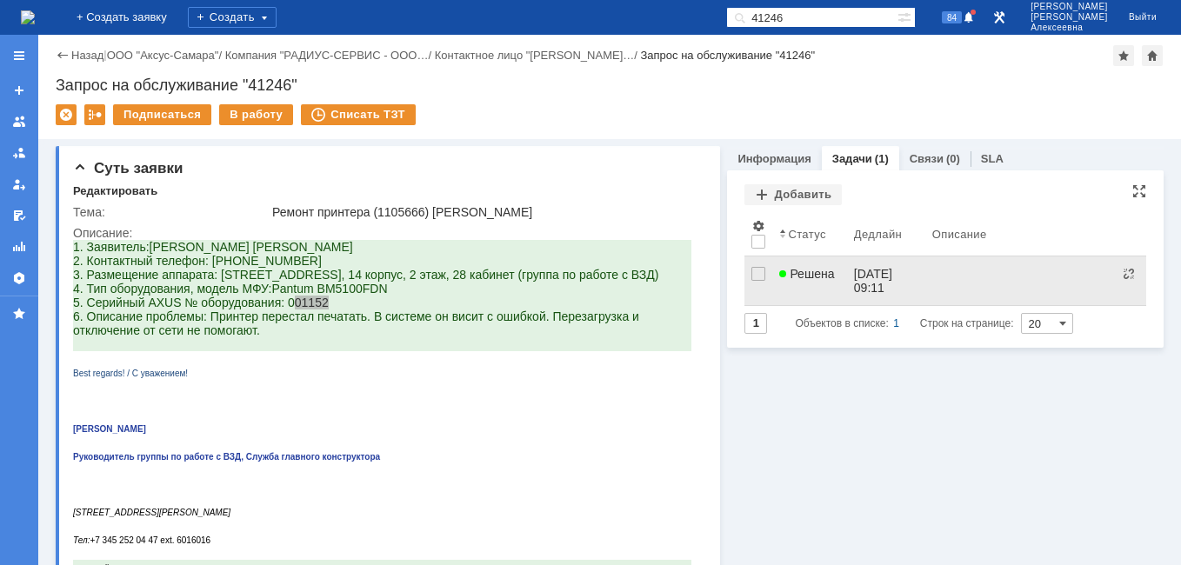
click at [837, 277] on link "Решена" at bounding box center [809, 281] width 74 height 49
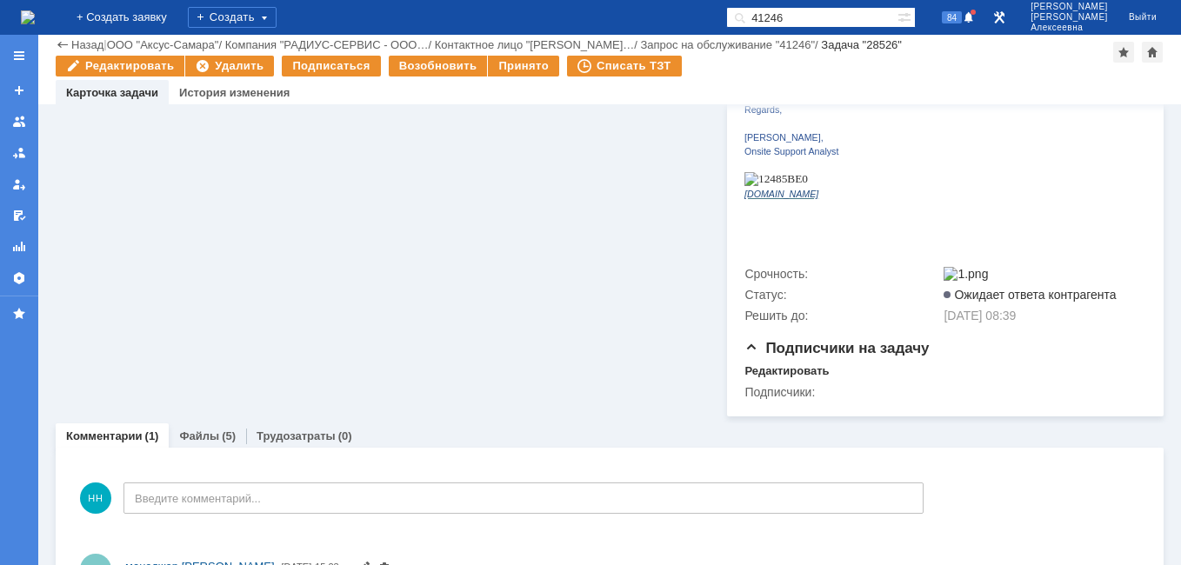
scroll to position [748, 0]
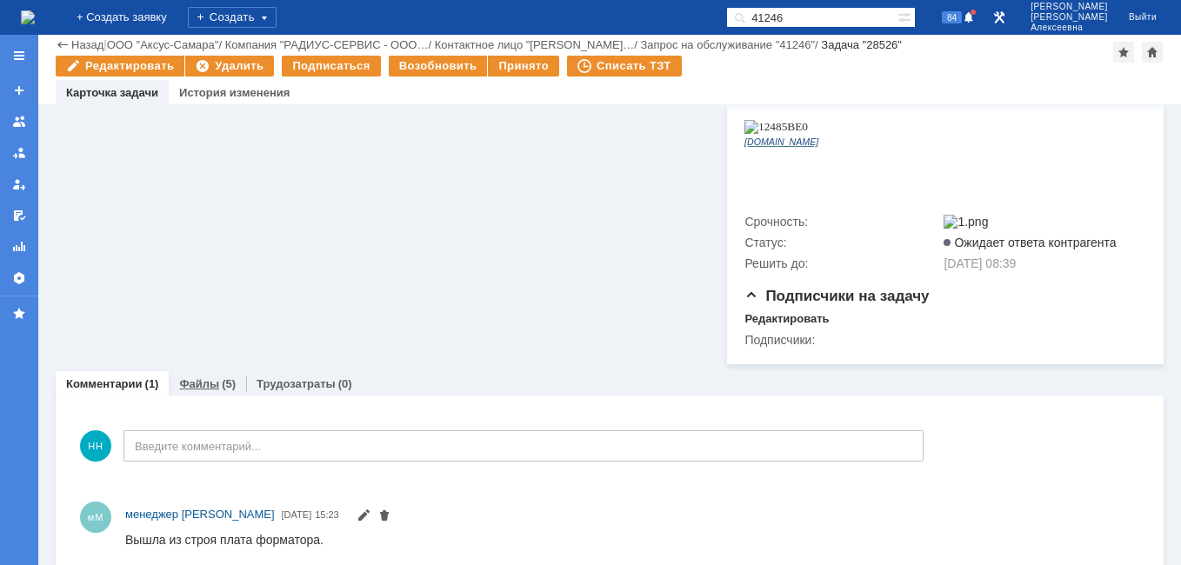
click at [204, 377] on link "Файлы" at bounding box center [199, 383] width 40 height 13
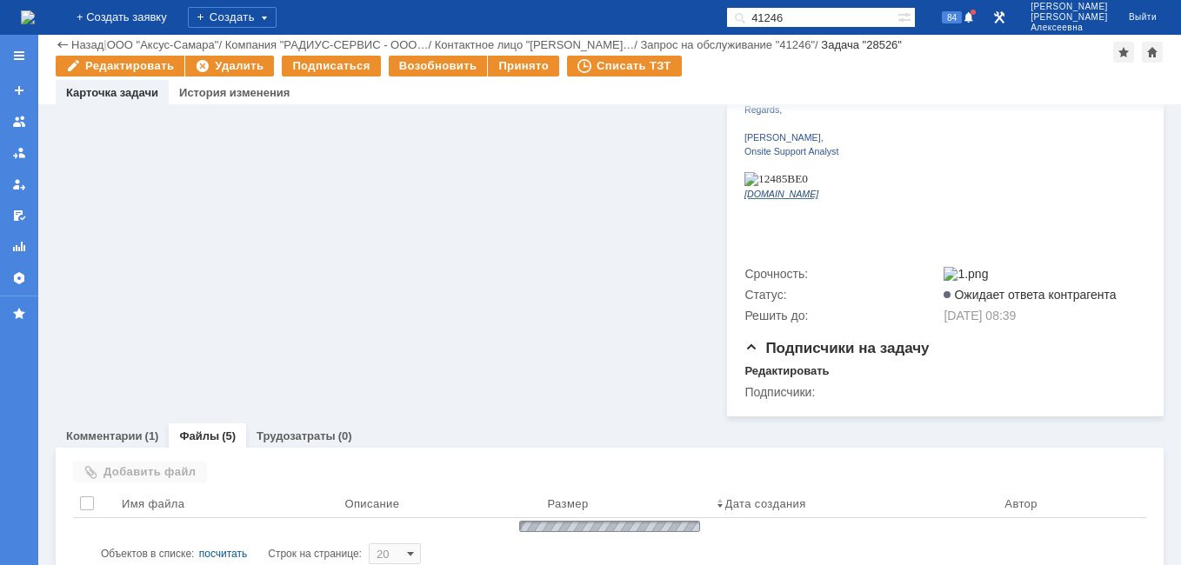
scroll to position [748, 0]
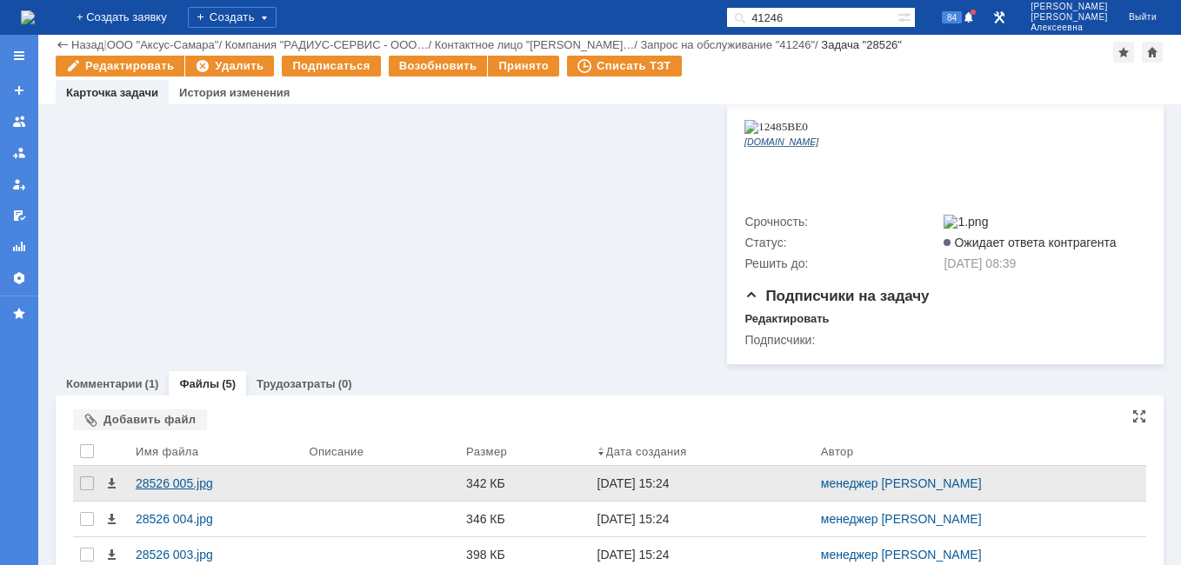
click at [182, 477] on div "28526 005.jpg" at bounding box center [215, 484] width 159 height 14
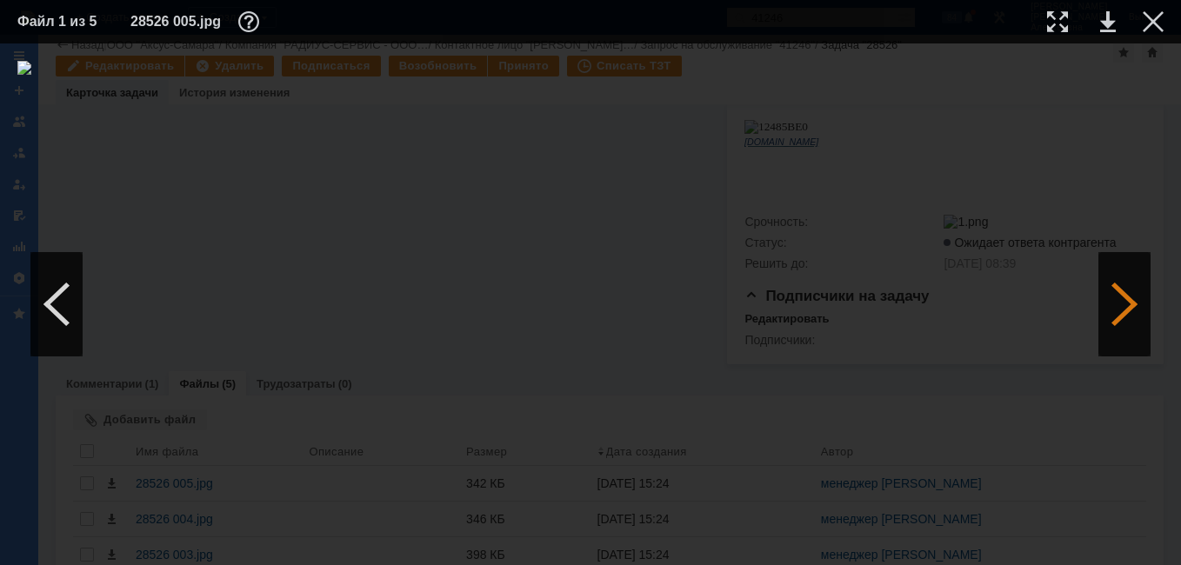
click at [1120, 308] on div at bounding box center [1124, 304] width 52 height 104
click at [1107, 23] on link at bounding box center [1108, 21] width 16 height 21
drag, startPoint x: 1150, startPoint y: 25, endPoint x: 1096, endPoint y: 3, distance: 58.5
click at [1150, 25] on div at bounding box center [1153, 21] width 21 height 21
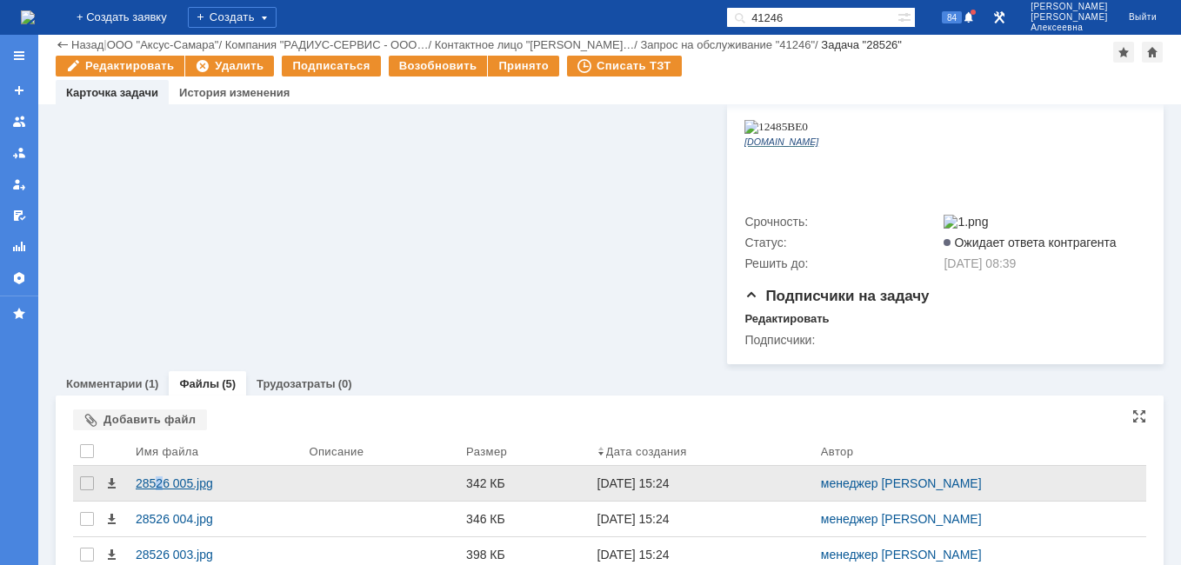
click at [160, 466] on div "28526 005.jpg" at bounding box center [215, 483] width 173 height 35
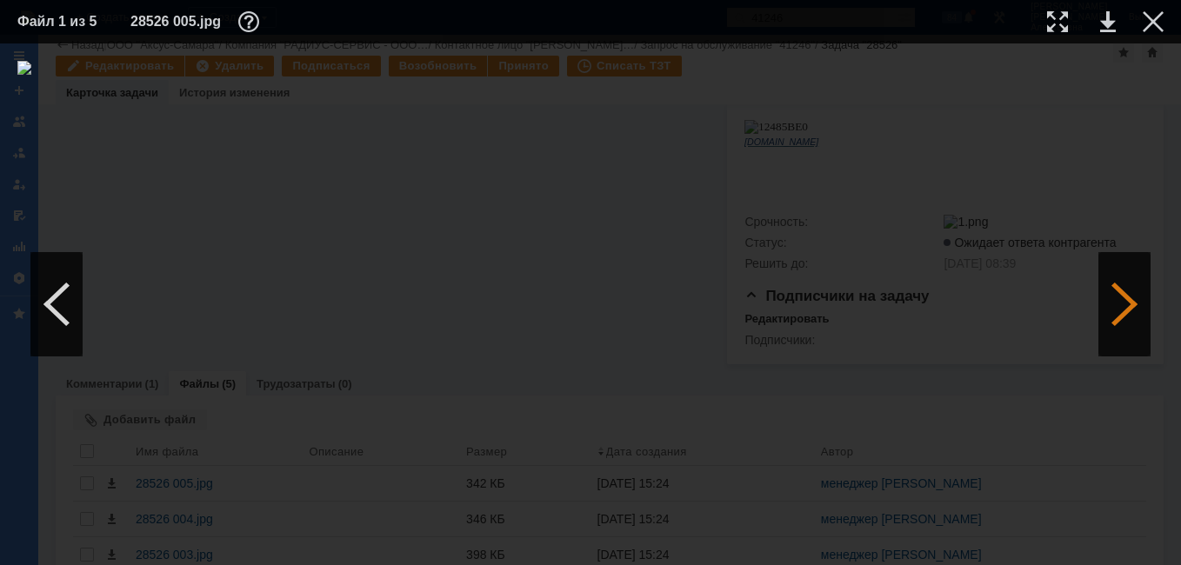
click at [1112, 314] on div at bounding box center [1124, 304] width 52 height 104
click at [1113, 314] on div at bounding box center [1124, 304] width 52 height 104
click at [1114, 315] on div at bounding box center [1124, 304] width 52 height 104
click at [1105, 25] on link at bounding box center [1108, 21] width 16 height 21
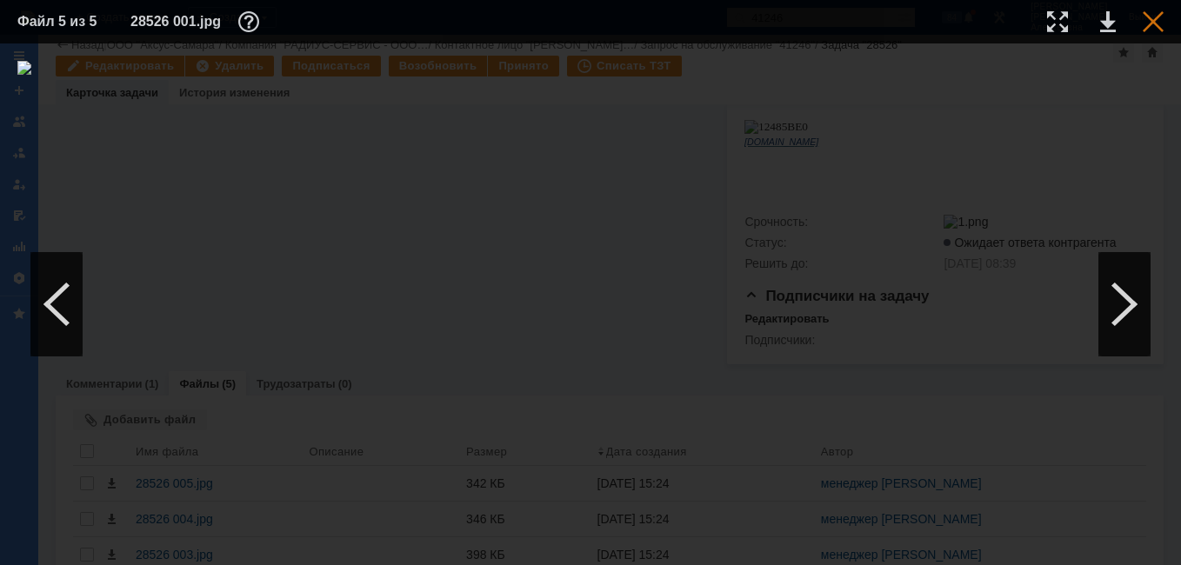
click at [1151, 20] on div at bounding box center [1153, 21] width 21 height 21
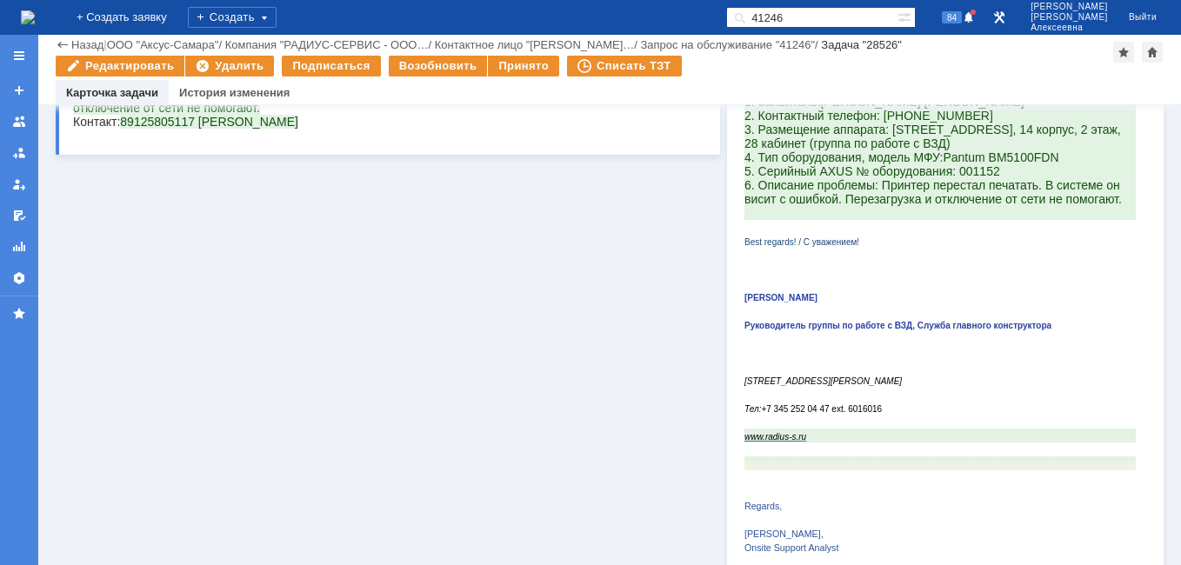
scroll to position [0, 0]
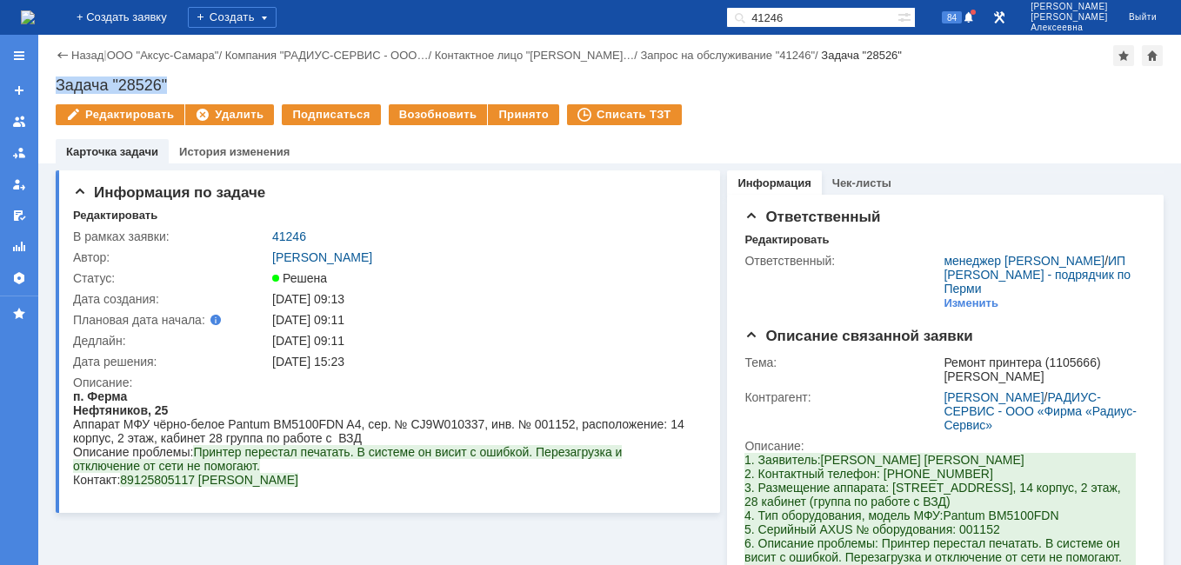
drag, startPoint x: 198, startPoint y: 80, endPoint x: 59, endPoint y: 73, distance: 139.3
click at [59, 73] on div "Назад | ООО "Аксус-Самара" / Компания "РАДИУС-СЕРВИС - ООО… / Контактное лицо "…" at bounding box center [609, 99] width 1143 height 129
copy div "Задача "28526""
drag, startPoint x: 309, startPoint y: 238, endPoint x: 272, endPoint y: 234, distance: 36.8
click at [272, 234] on div "41246" at bounding box center [484, 237] width 424 height 14
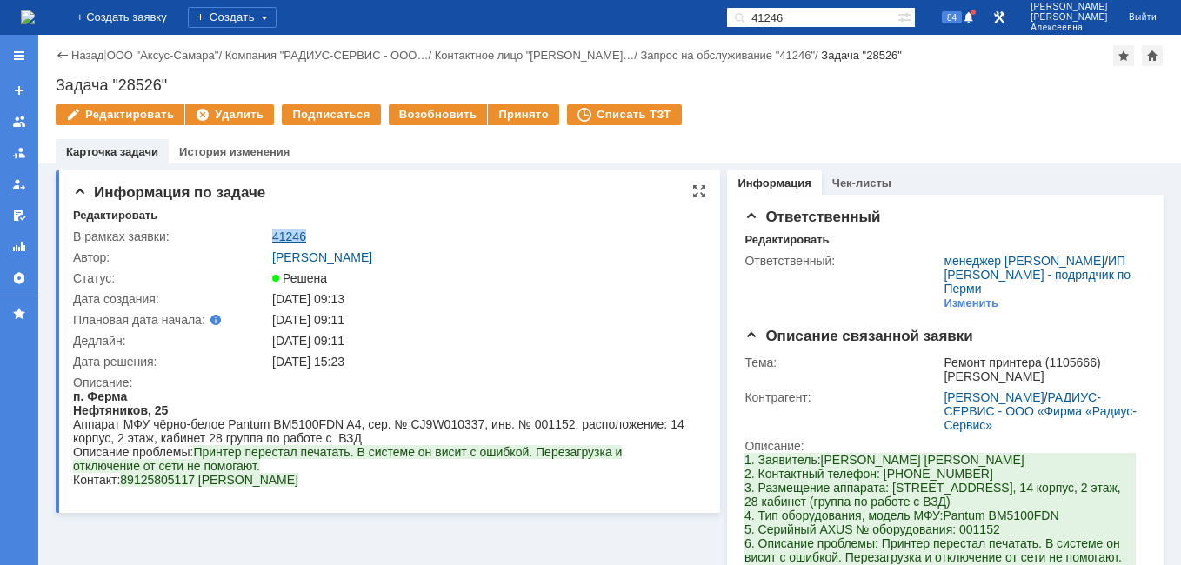
copy link "41246"
click at [35, 11] on img at bounding box center [28, 17] width 14 height 14
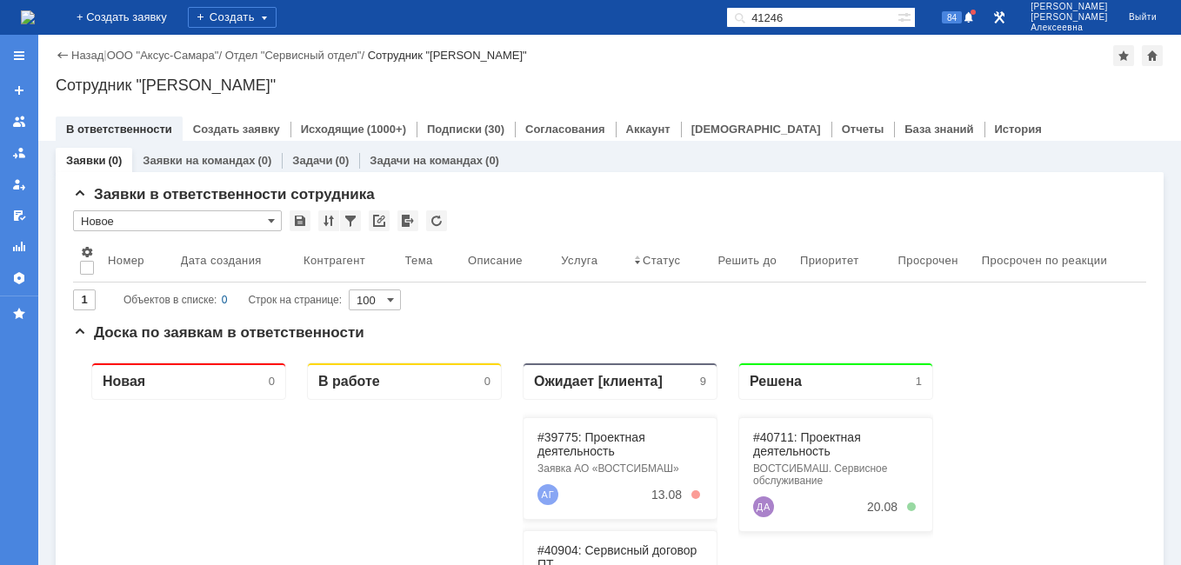
drag, startPoint x: 879, startPoint y: 6, endPoint x: 729, endPoint y: -3, distance: 150.8
click at [729, 0] on html "Идет загрузка, пожалуйста, подождите. На домашнюю + Создать заявку Создать 4124…" at bounding box center [590, 282] width 1181 height 565
click at [856, 22] on input "41246" at bounding box center [811, 17] width 171 height 21
click at [832, 17] on input "41246" at bounding box center [811, 17] width 171 height 21
drag, startPoint x: 831, startPoint y: 15, endPoint x: 737, endPoint y: 17, distance: 94.0
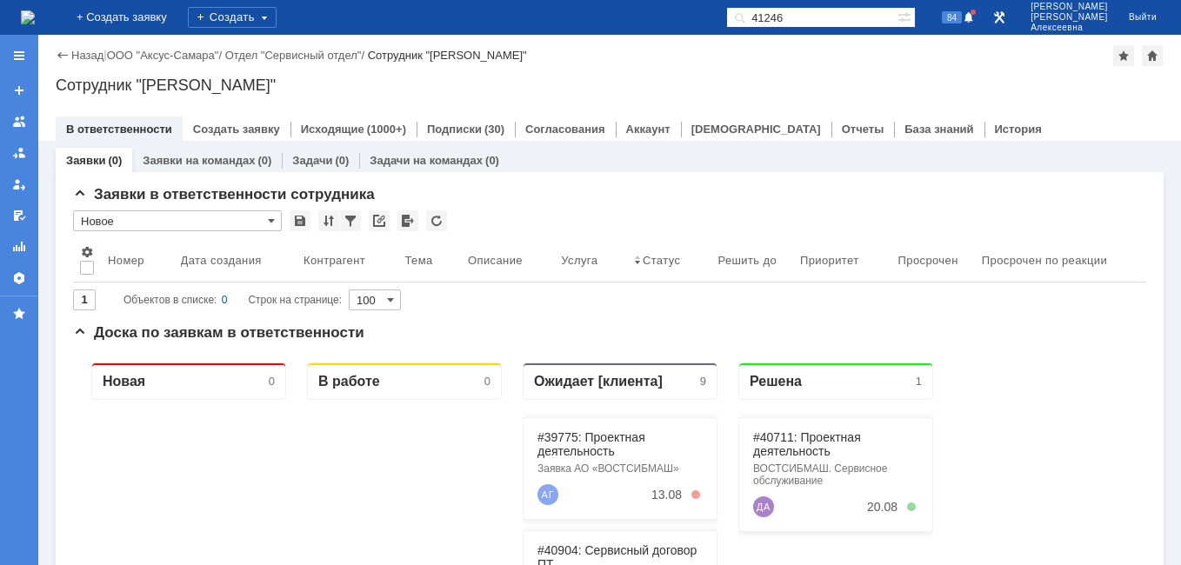
click at [738, 17] on div "На домашнюю + Создать заявку Создать 41246 84 Новоженова Наталья Алексеевна Вый…" at bounding box center [590, 17] width 1181 height 35
paste input "28555"
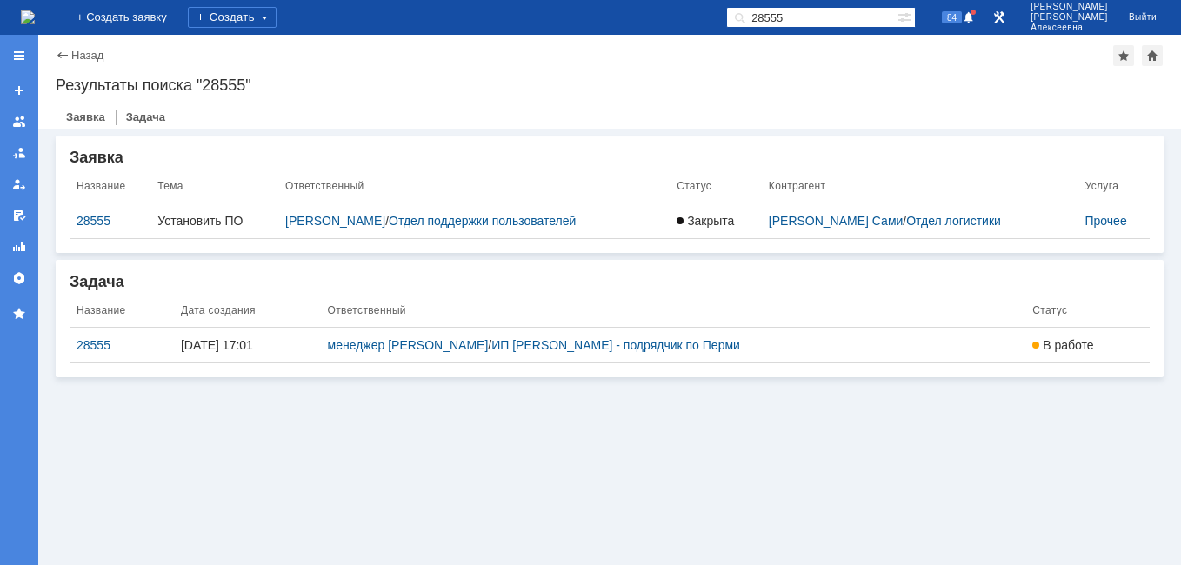
drag, startPoint x: 838, startPoint y: 14, endPoint x: 743, endPoint y: 3, distance: 96.2
click at [743, 3] on div "На домашнюю + Создать заявку Создать 28555 84 Новоженова Наталья Алексеевна Вый…" at bounding box center [590, 17] width 1181 height 35
paste input "461"
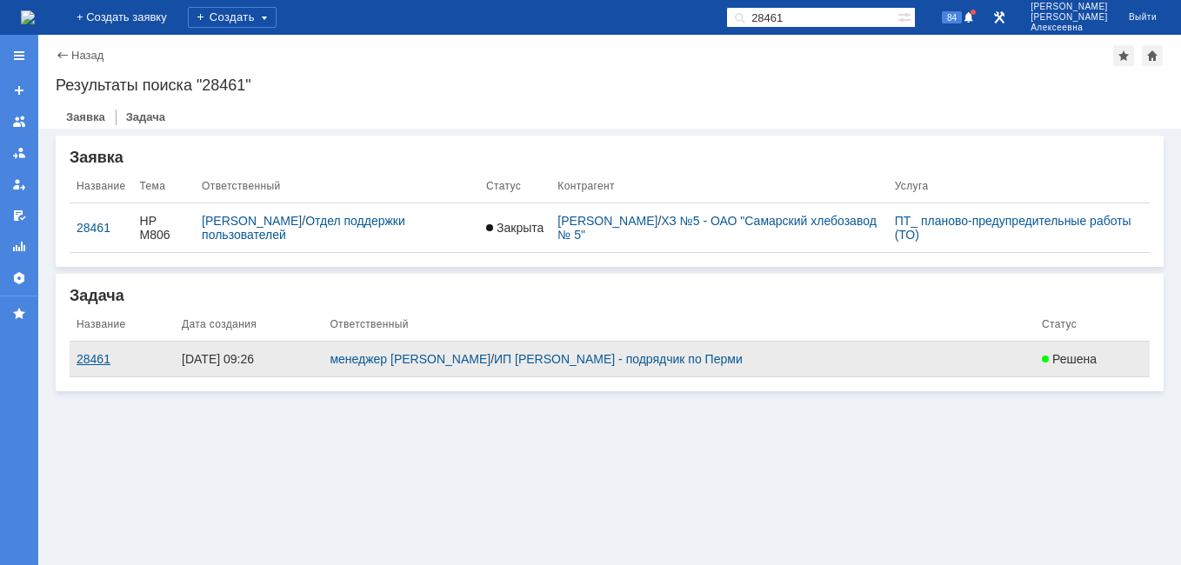
click at [83, 354] on div "28461" at bounding box center [122, 359] width 91 height 14
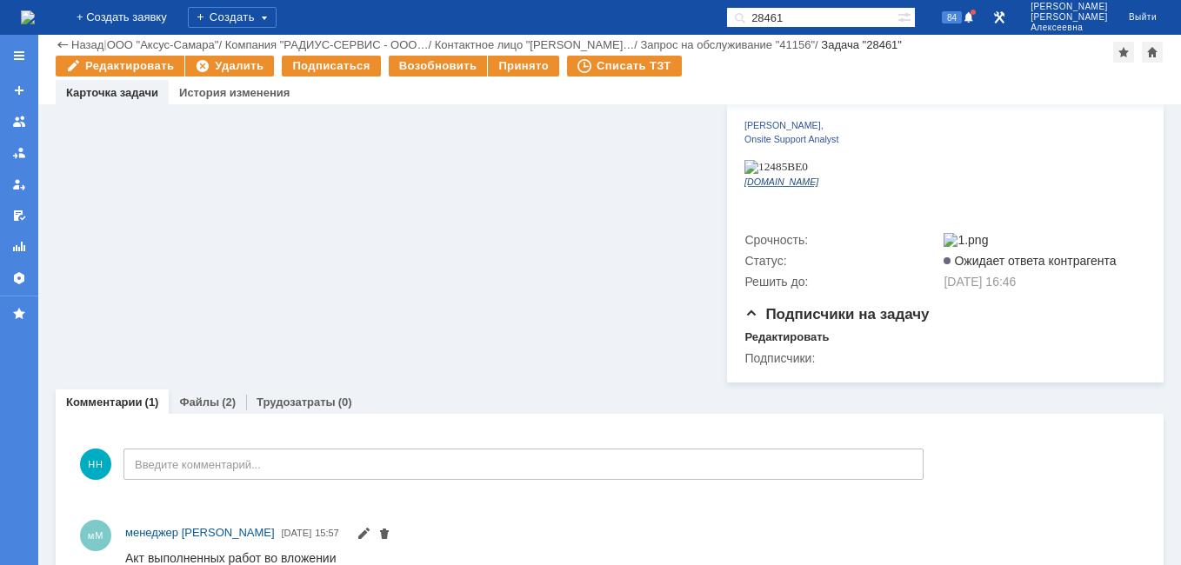
scroll to position [669, 0]
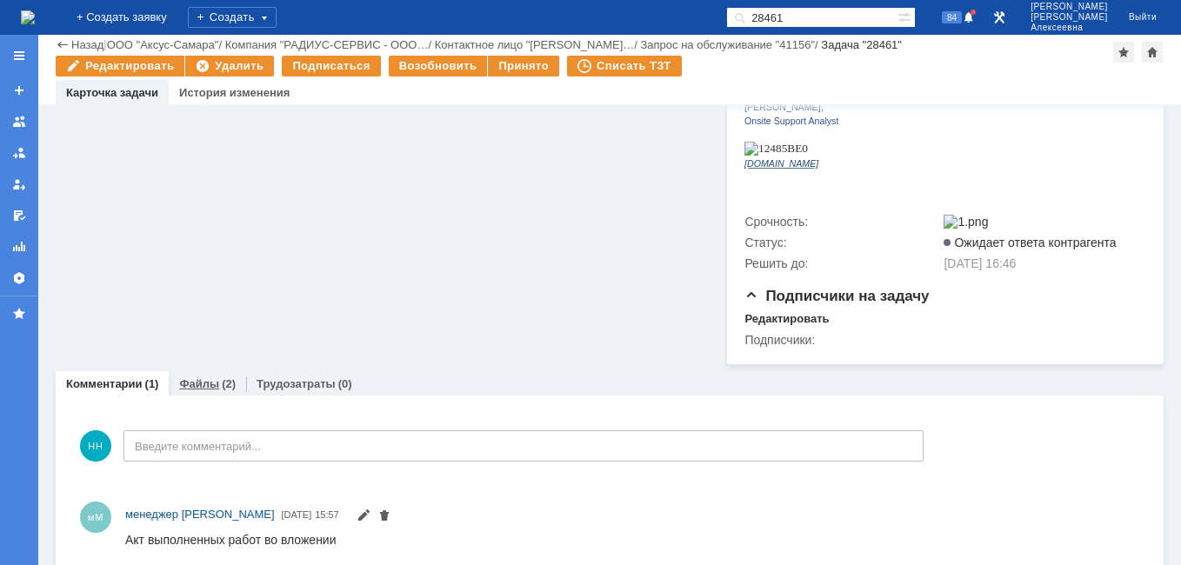
click at [209, 377] on link "Файлы" at bounding box center [199, 383] width 40 height 13
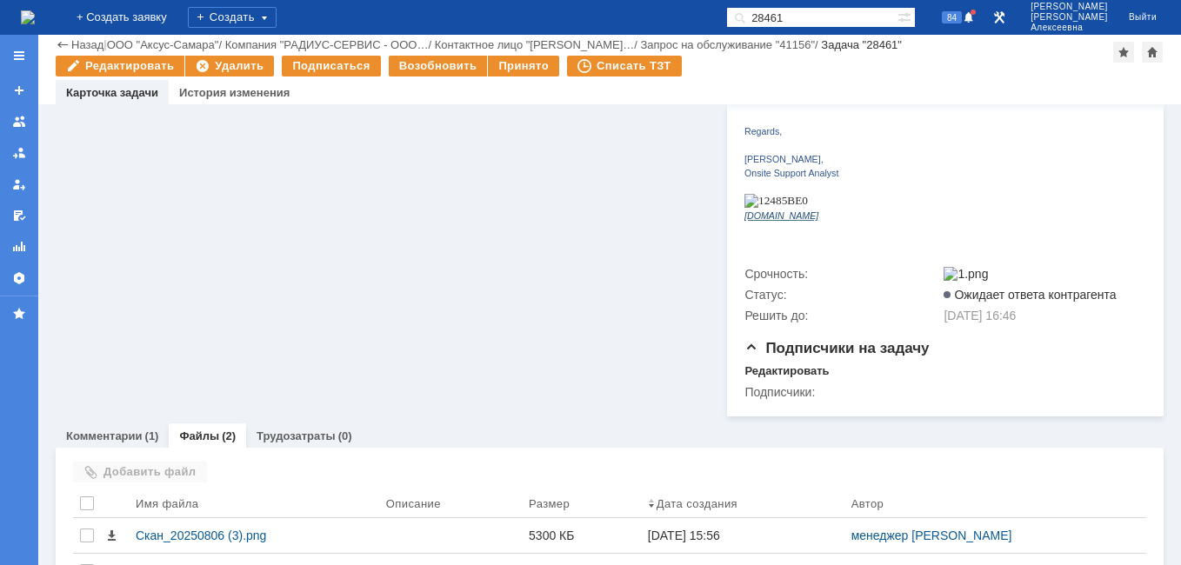
scroll to position [669, 0]
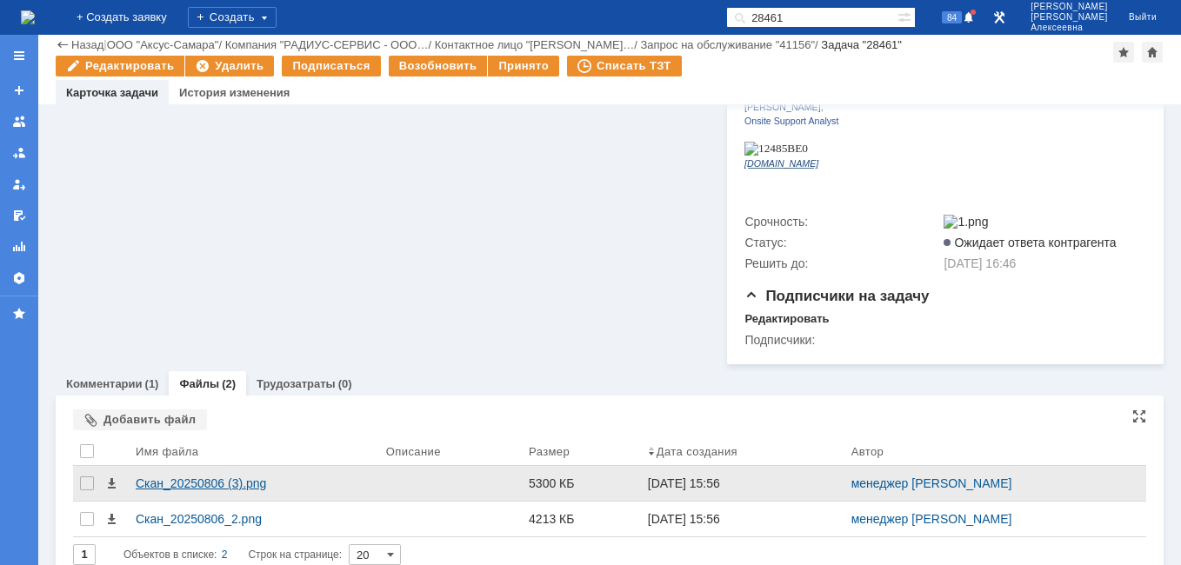
click at [191, 477] on div "Скан_20250806 (3).png" at bounding box center [254, 484] width 237 height 14
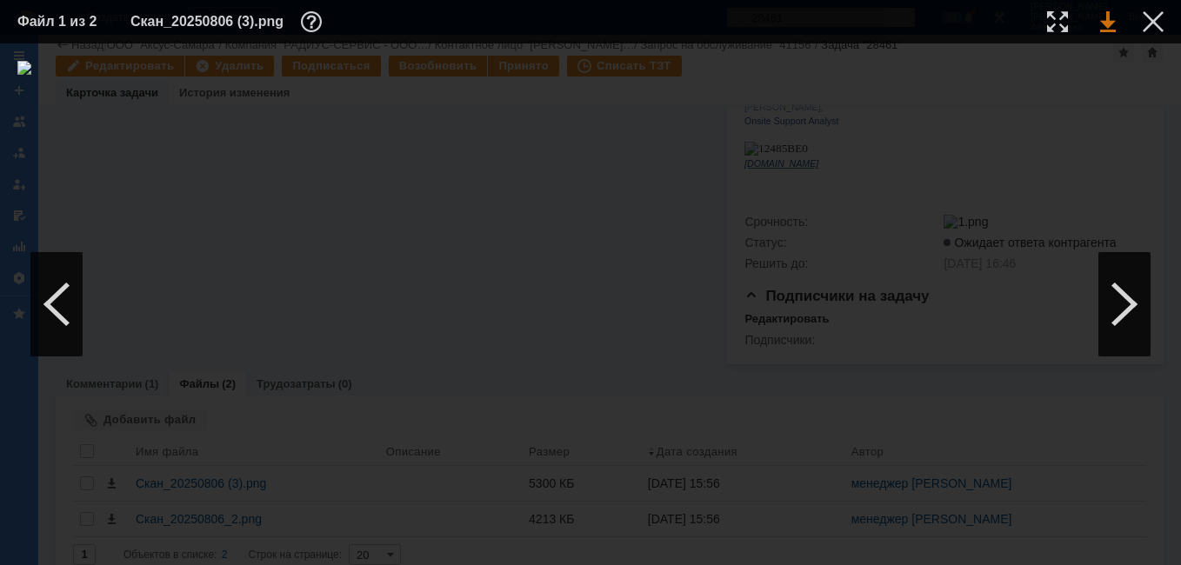
click at [1111, 23] on link at bounding box center [1108, 21] width 16 height 21
click at [1159, 28] on div at bounding box center [1153, 21] width 21 height 21
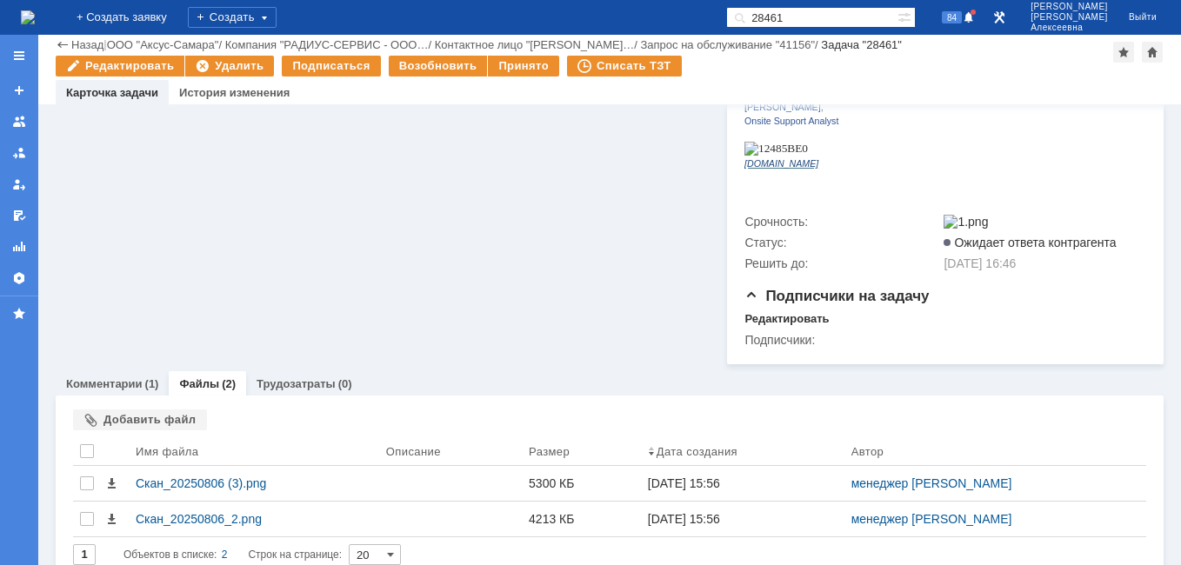
drag, startPoint x: 850, startPoint y: 22, endPoint x: 628, endPoint y: 19, distance: 221.8
click at [628, 19] on div "На домашнюю + Создать заявку Создать 28461 84 Новоженова Наталья Алексеевна Вый…" at bounding box center [590, 17] width 1181 height 35
paste input "532"
type input "28532"
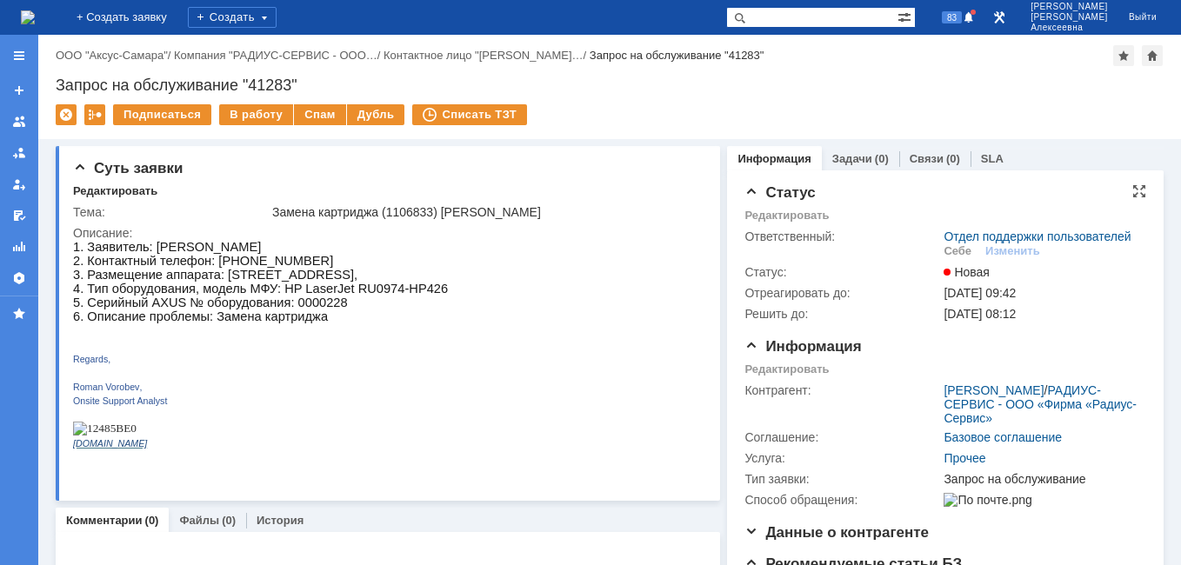
click at [956, 258] on div "Себе" at bounding box center [958, 251] width 28 height 14
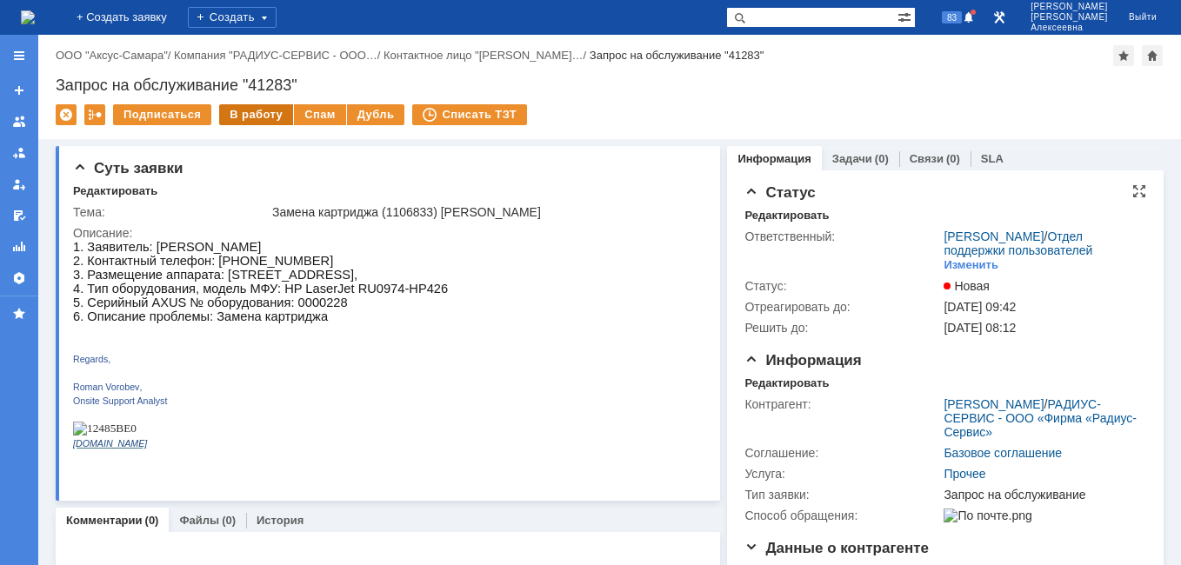
click at [250, 117] on div "В работу" at bounding box center [256, 114] width 74 height 21
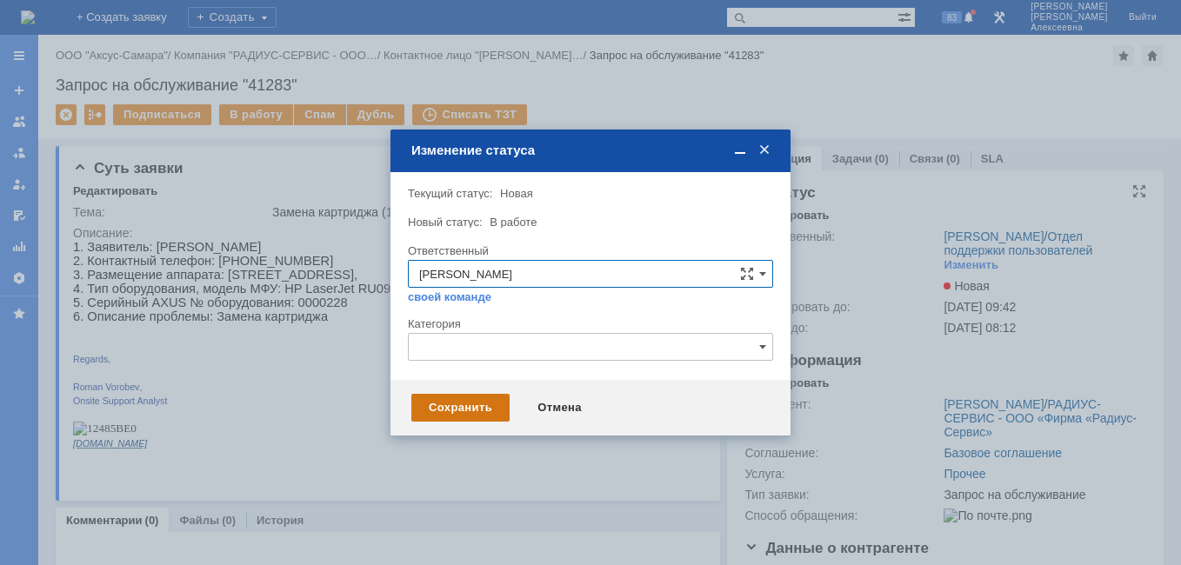
click at [479, 410] on div "Сохранить" at bounding box center [460, 408] width 98 height 28
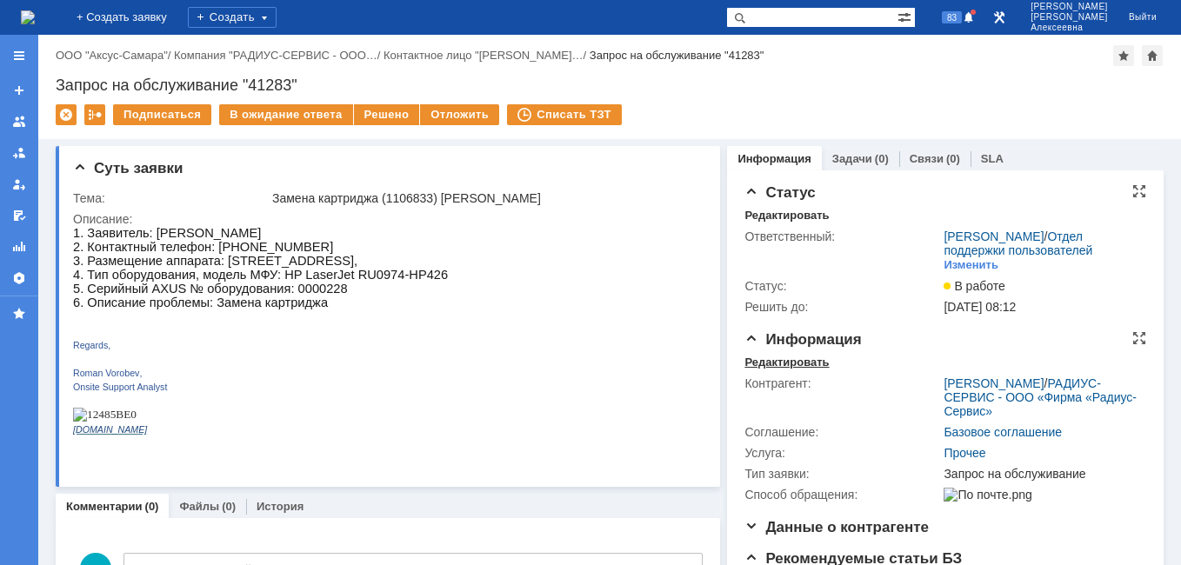
click at [764, 370] on div "Редактировать" at bounding box center [786, 363] width 84 height 14
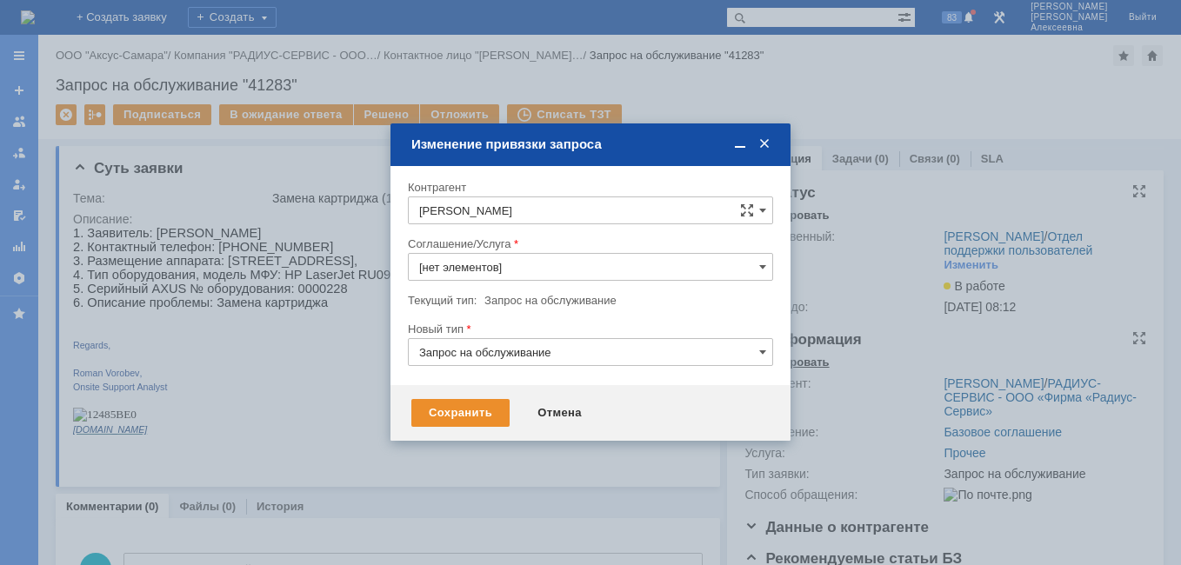
type input "Прочее"
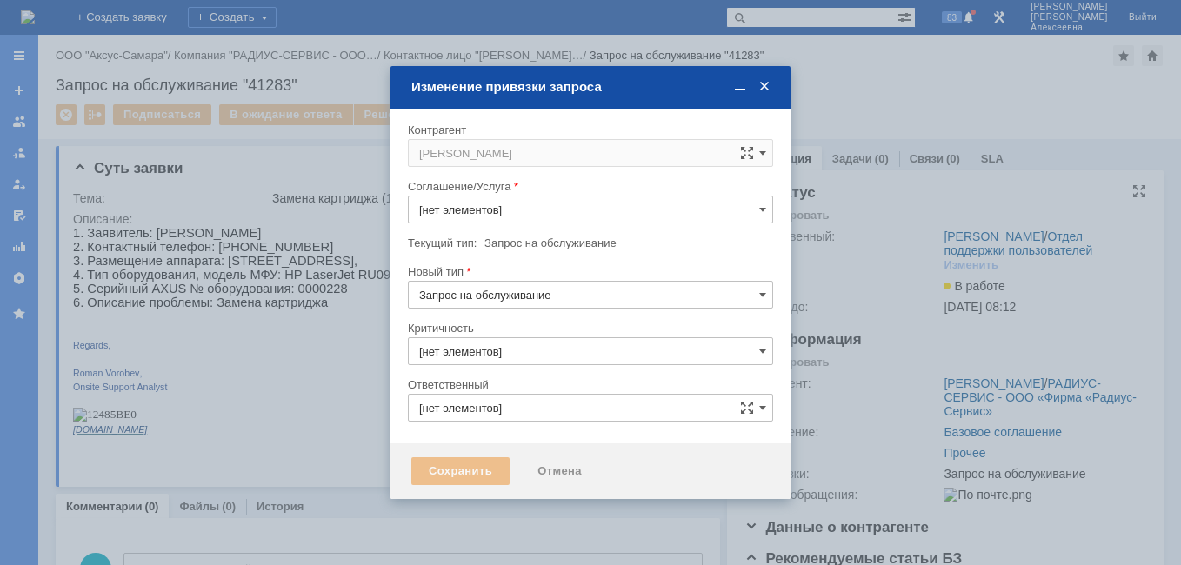
type input "Прочее"
type input "3. Низкая"
type input "[не указано]"
type input "[PERSON_NAME]"
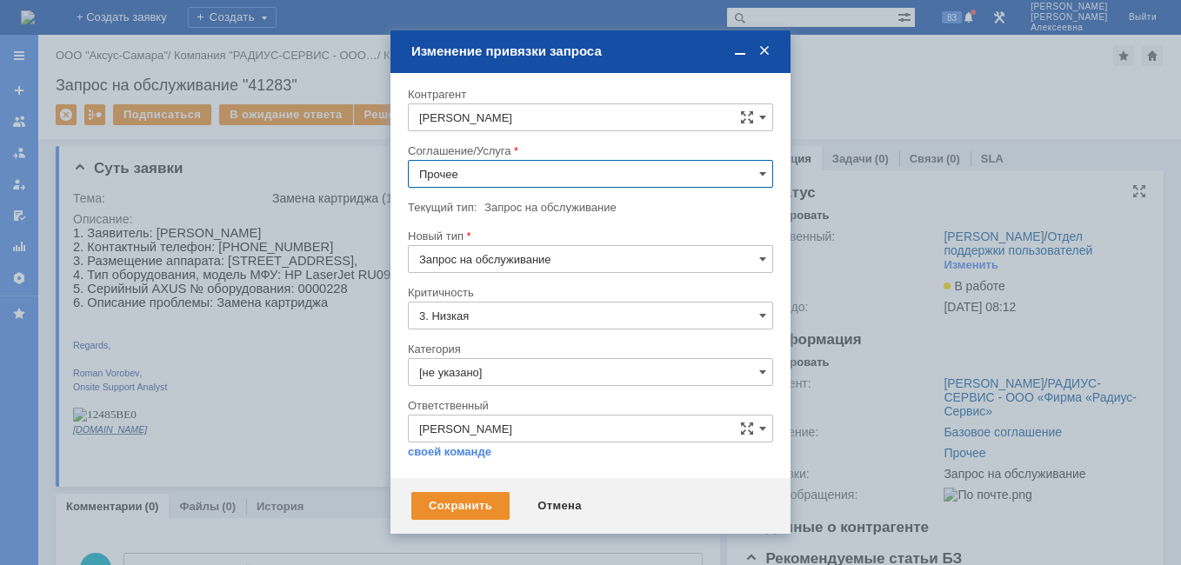
click at [756, 171] on input "Прочее" at bounding box center [590, 174] width 365 height 28
click at [529, 235] on span "Шлюмберже (вся [GEOGRAPHIC_DATA])" at bounding box center [590, 233] width 343 height 14
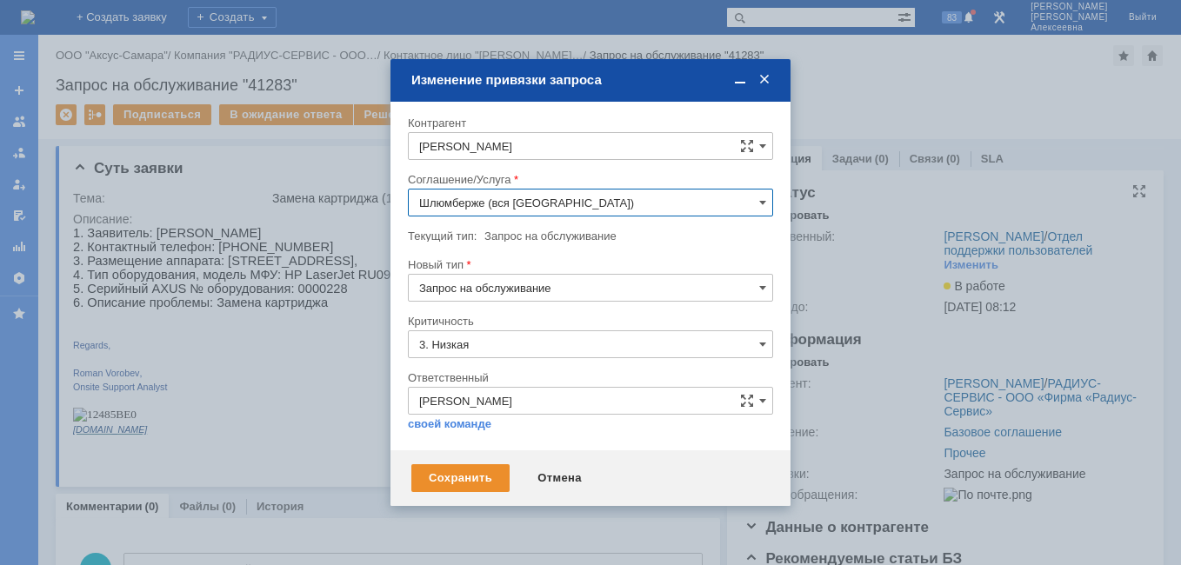
click at [729, 199] on input "Шлюмберже (вся [GEOGRAPHIC_DATA])" at bounding box center [590, 203] width 365 height 28
click at [534, 404] on div "ПТ_Замена расходных материалов / ресурсных деталей" at bounding box center [591, 414] width 364 height 28
type input "ПТ_Замена расходных материалов / ресурсных деталей"
click at [457, 474] on div "Сохранить" at bounding box center [460, 478] width 98 height 28
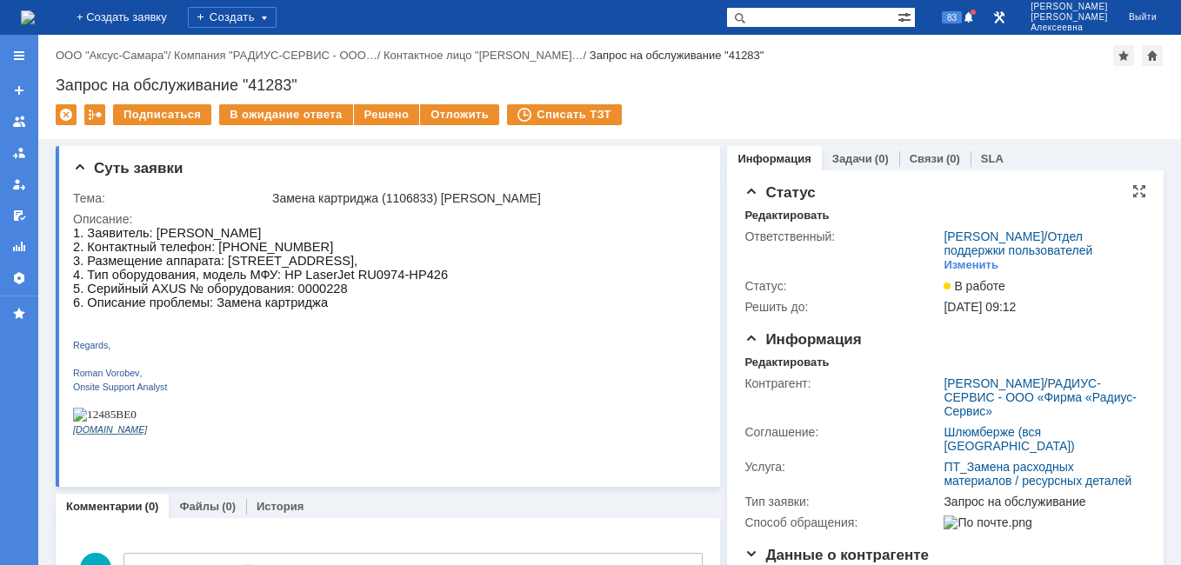
scroll to position [0, 0]
drag, startPoint x: 351, startPoint y: 288, endPoint x: 318, endPoint y: 293, distance: 33.5
click at [318, 293] on p "1. Заявитель: [PERSON_NAME] 2. Контактный телефон: 89124878943 3. Размещение ап…" at bounding box center [260, 267] width 375 height 83
drag, startPoint x: 318, startPoint y: 293, endPoint x: 332, endPoint y: 290, distance: 14.2
copy span "0228"
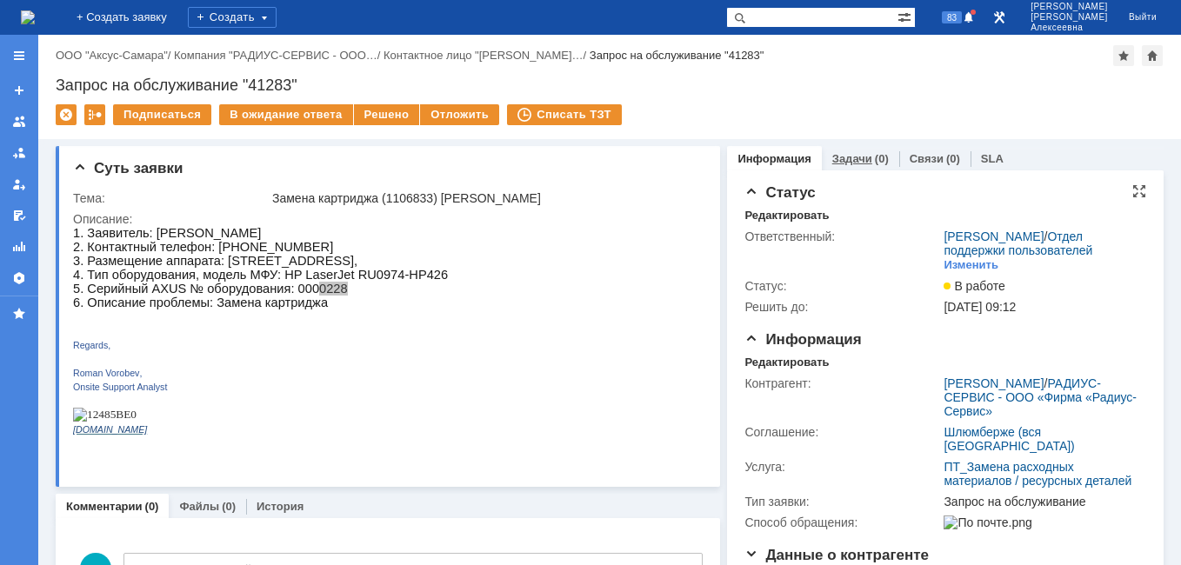
click at [846, 157] on link "Задачи" at bounding box center [852, 158] width 40 height 13
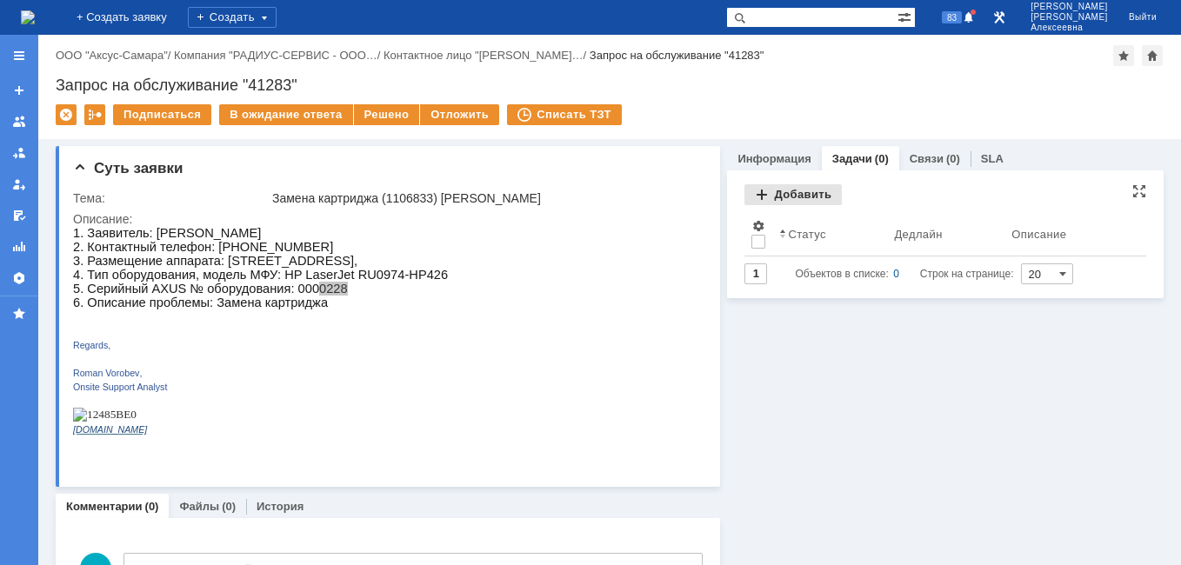
click at [772, 190] on div "Добавить" at bounding box center [792, 194] width 97 height 21
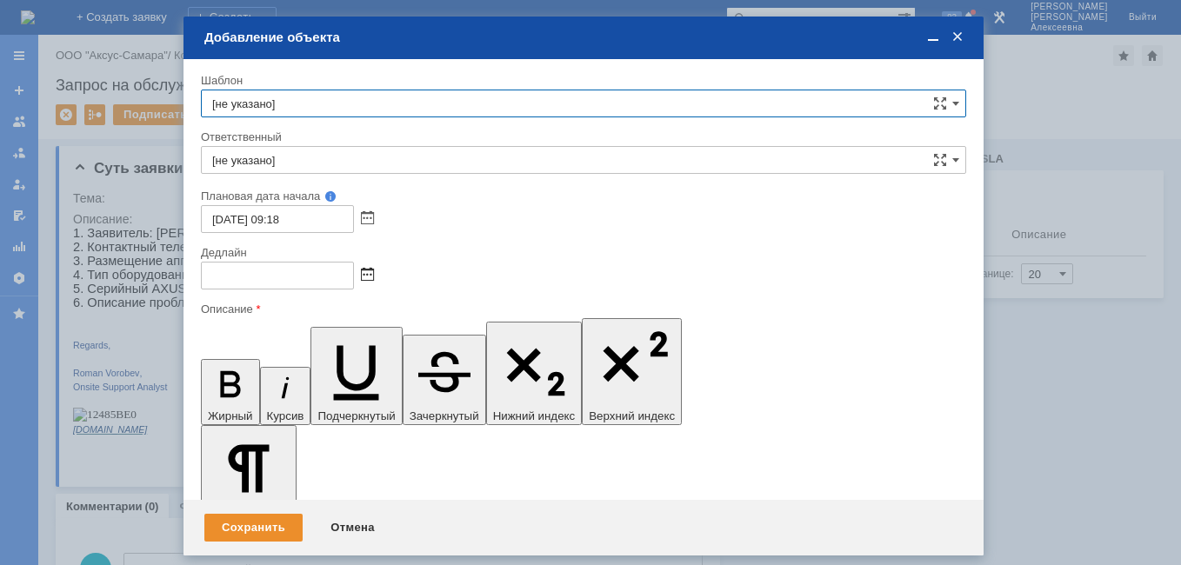
click at [370, 282] on span at bounding box center [367, 276] width 13 height 14
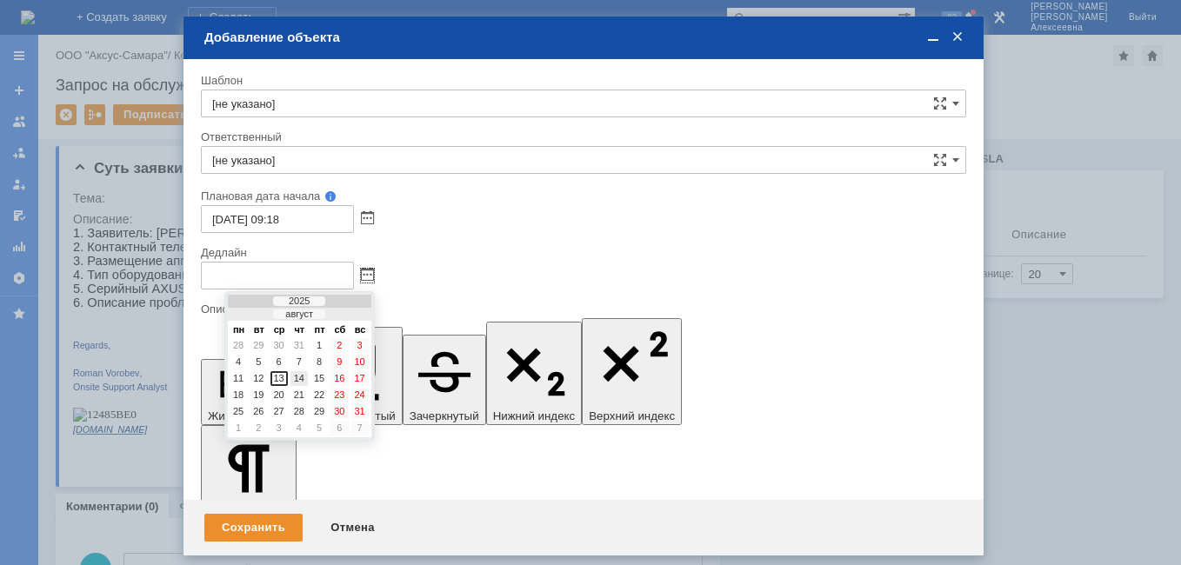
click at [299, 372] on div "14" at bounding box center [298, 378] width 17 height 15
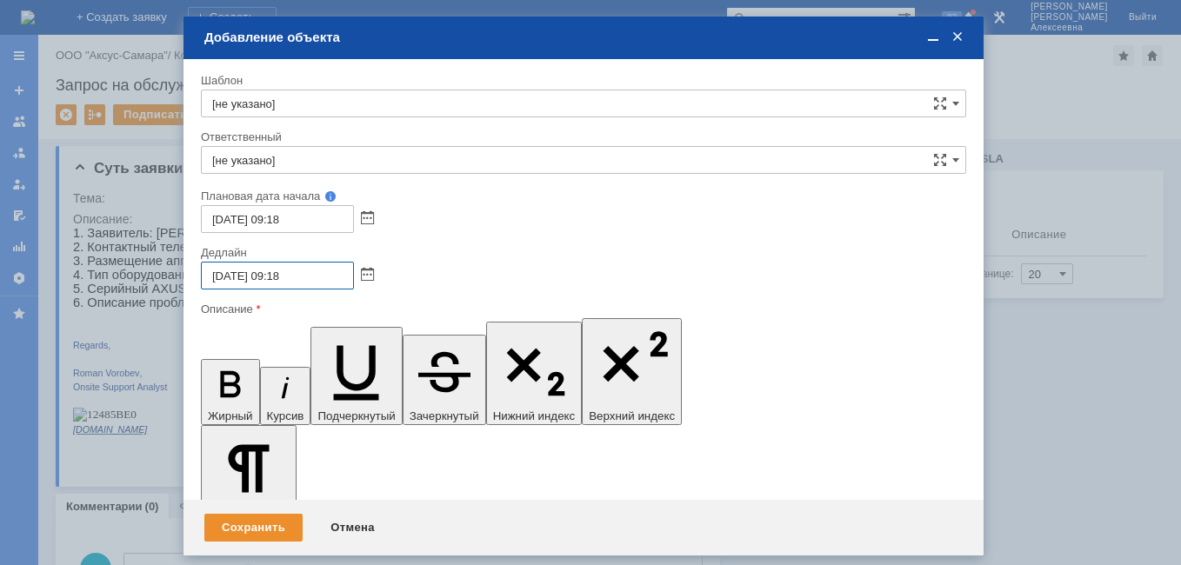
click at [284, 271] on input "[DATE] 09:18" at bounding box center [277, 276] width 153 height 28
type input "[DATE] 16:18"
click at [245, 153] on input "[не указано]" at bounding box center [583, 160] width 765 height 28
click at [283, 296] on div "менеджер [PERSON_NAME]" at bounding box center [584, 287] width 764 height 28
type input "менеджер [PERSON_NAME]"
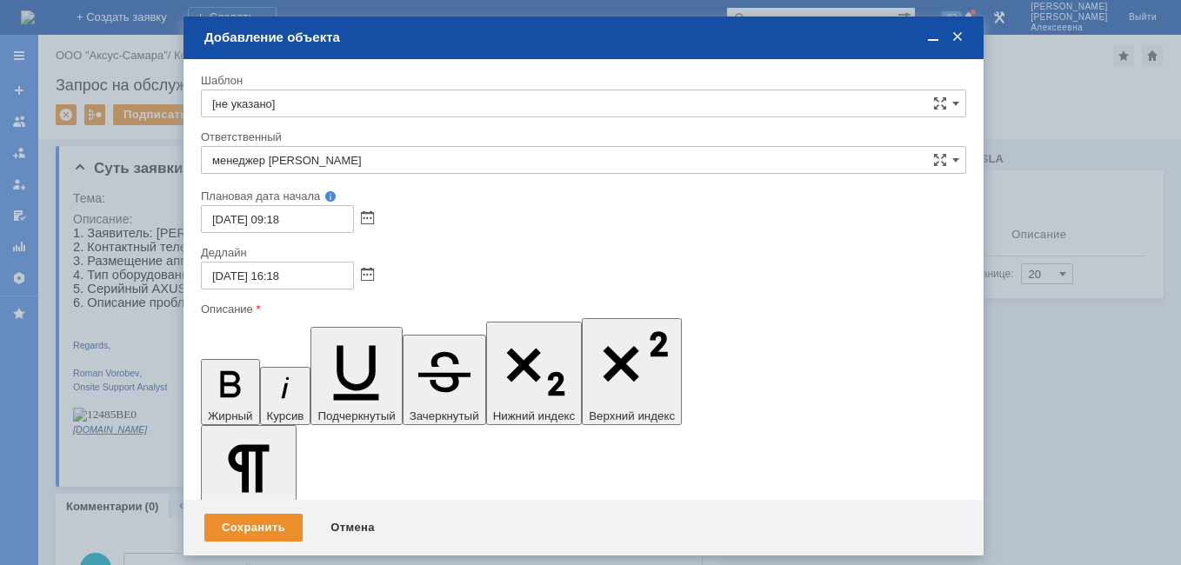
scroll to position [7, 6]
drag, startPoint x: 313, startPoint y: 4984, endPoint x: 199, endPoint y: 4980, distance: 114.0
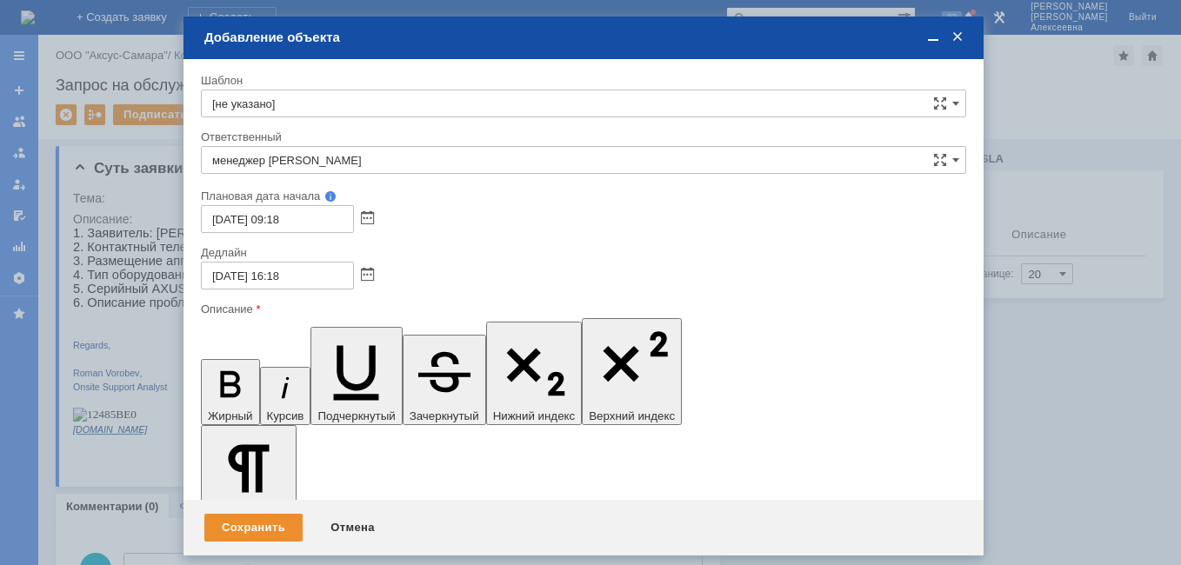
click at [220, 371] on icon "button" at bounding box center [230, 384] width 20 height 26
drag, startPoint x: 614, startPoint y: 4998, endPoint x: 532, endPoint y: 5009, distance: 82.5
copy div "PHBLM2F3MQ"
click at [937, 41] on span at bounding box center [932, 38] width 17 height 16
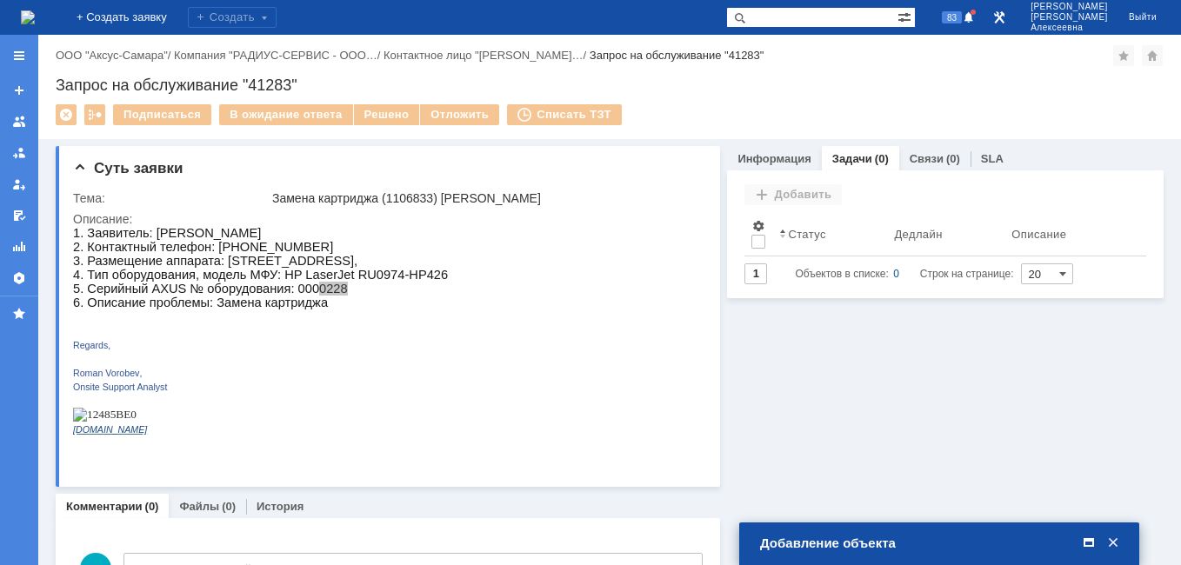
click at [1088, 550] on span at bounding box center [1088, 544] width 17 height 16
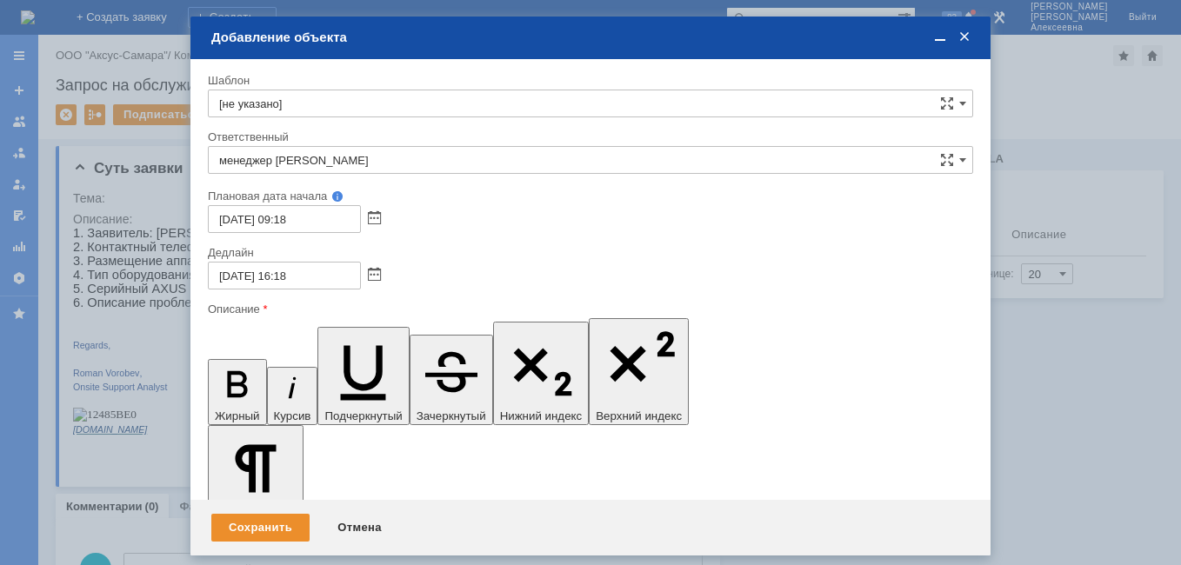
click at [941, 42] on span at bounding box center [939, 38] width 17 height 16
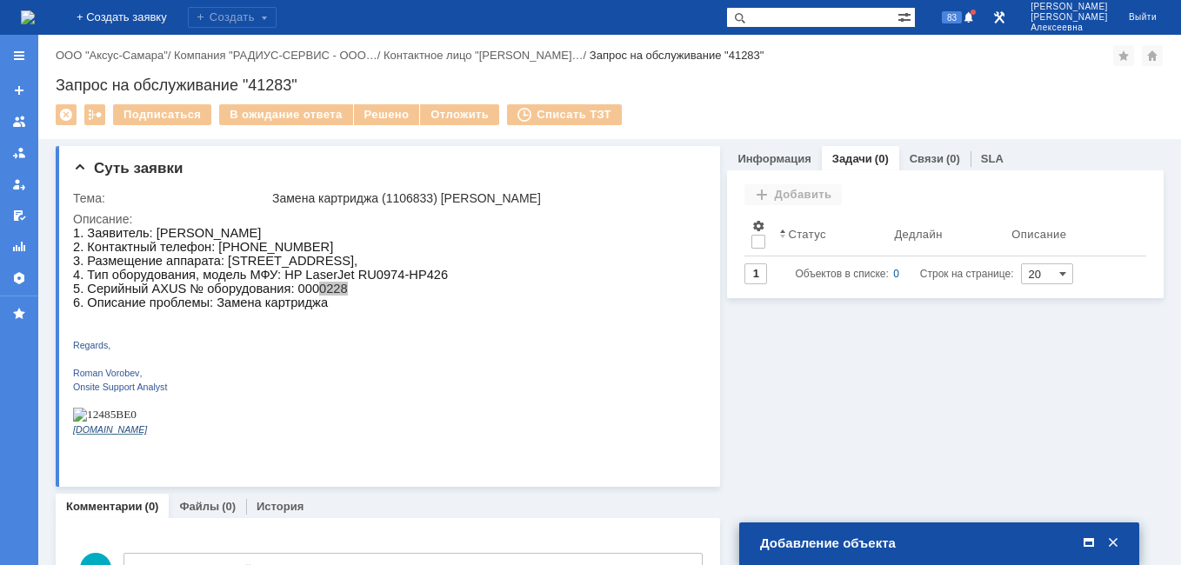
drag, startPoint x: 1085, startPoint y: 548, endPoint x: 925, endPoint y: 528, distance: 161.3
click at [1084, 547] on span at bounding box center [1088, 544] width 17 height 16
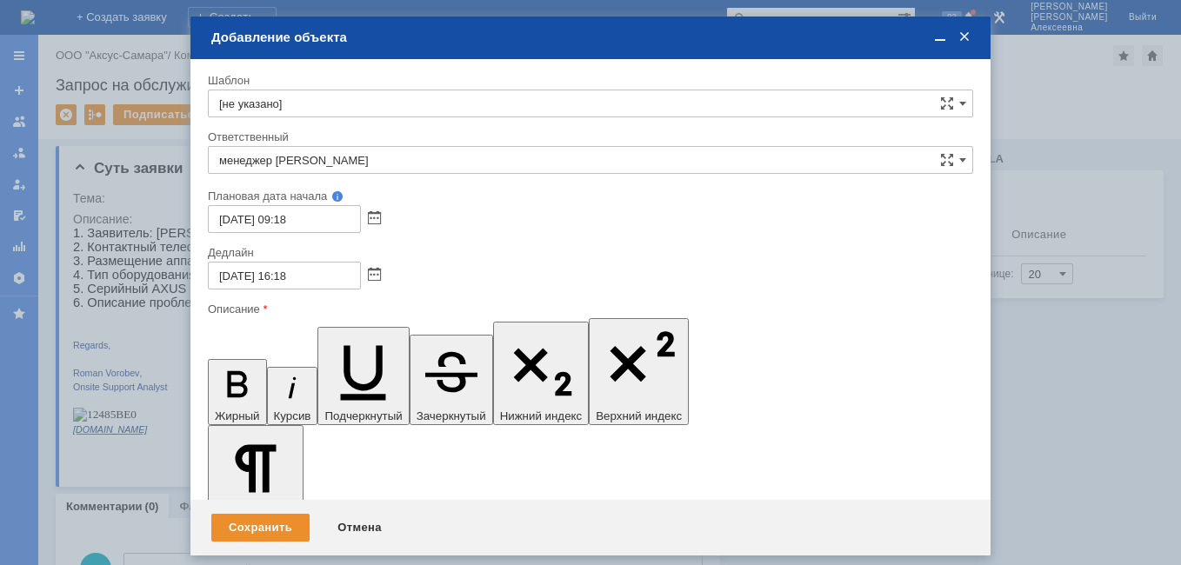
click at [944, 31] on span at bounding box center [939, 38] width 17 height 16
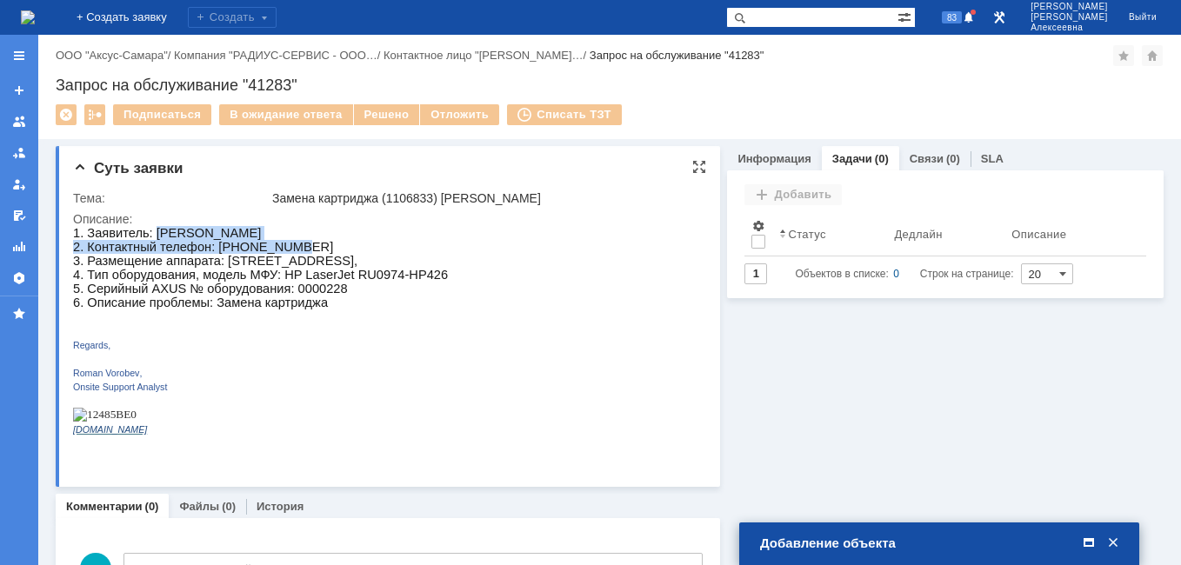
drag, startPoint x: 308, startPoint y: 249, endPoint x: 156, endPoint y: 235, distance: 152.8
click at [156, 235] on p "1. Заявитель: [PERSON_NAME] 2. Контактный телефон: 89124878943 3. Размещение ап…" at bounding box center [260, 267] width 375 height 83
drag, startPoint x: 156, startPoint y: 235, endPoint x: 303, endPoint y: 237, distance: 147.0
click at [303, 237] on p "1. Заявитель: [PERSON_NAME] 2. Контактный телефон: 89124878943 3. Размещение ап…" at bounding box center [260, 267] width 375 height 83
drag, startPoint x: 304, startPoint y: 246, endPoint x: 221, endPoint y: 247, distance: 82.6
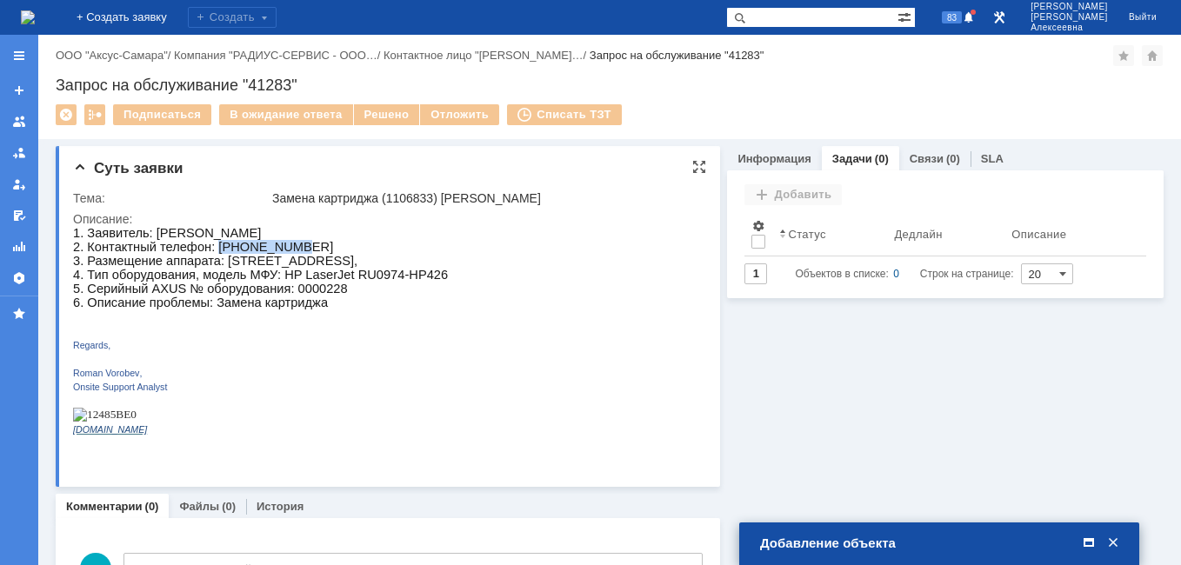
click at [221, 247] on p "1. Заявитель: [PERSON_NAME] 2. Контактный телефон: 89124878943 3. Размещение ап…" at bounding box center [260, 267] width 375 height 83
copy span "89124878943"
drag, startPoint x: 1095, startPoint y: 544, endPoint x: 1039, endPoint y: 541, distance: 55.7
click at [1091, 543] on span at bounding box center [1088, 544] width 17 height 16
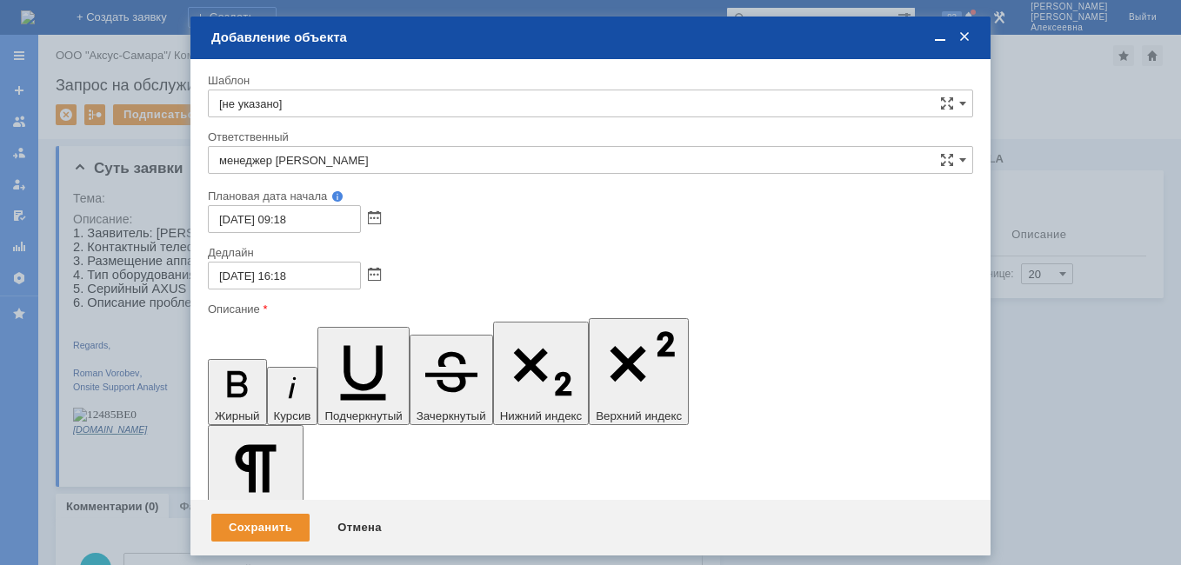
click at [254, 525] on div "Сохранить" at bounding box center [260, 528] width 98 height 28
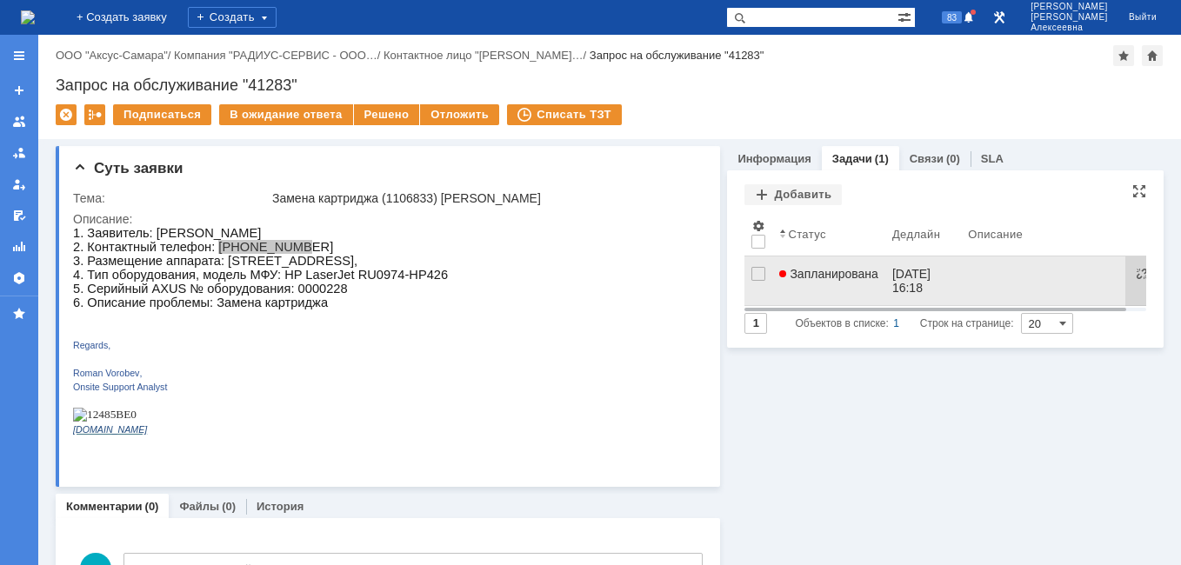
scroll to position [0, 0]
click at [802, 283] on link "Запланирована" at bounding box center [828, 281] width 113 height 49
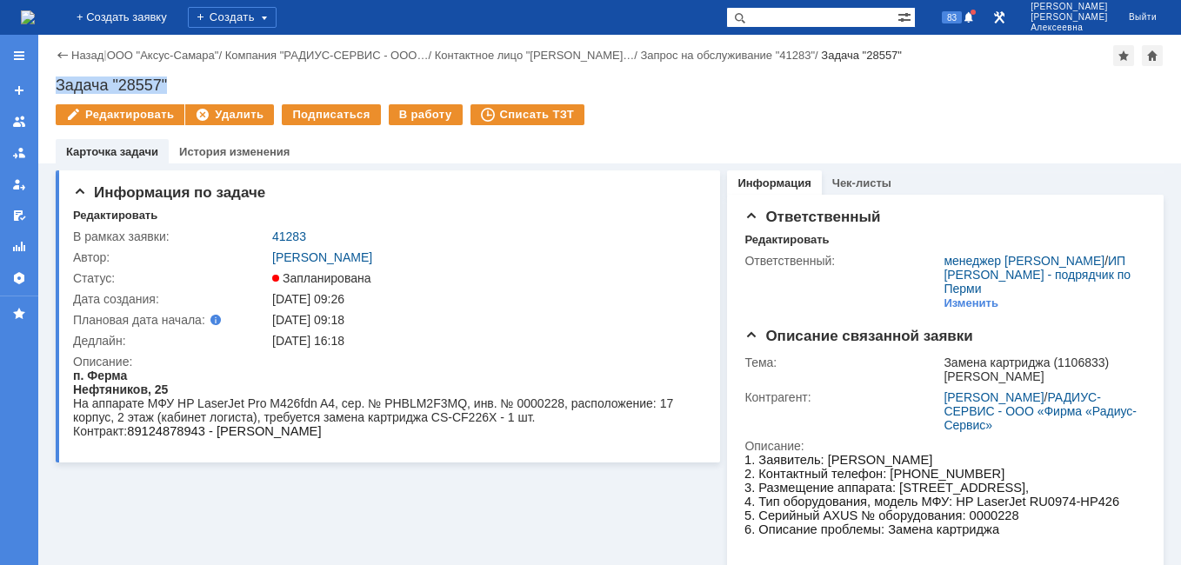
drag, startPoint x: 178, startPoint y: 78, endPoint x: 56, endPoint y: 83, distance: 122.7
click at [56, 83] on div "Задача "28557"" at bounding box center [610, 85] width 1108 height 17
copy div "Задача "28557""
drag, startPoint x: 319, startPoint y: 238, endPoint x: 270, endPoint y: 239, distance: 48.7
click at [270, 239] on td "41283" at bounding box center [484, 236] width 431 height 21
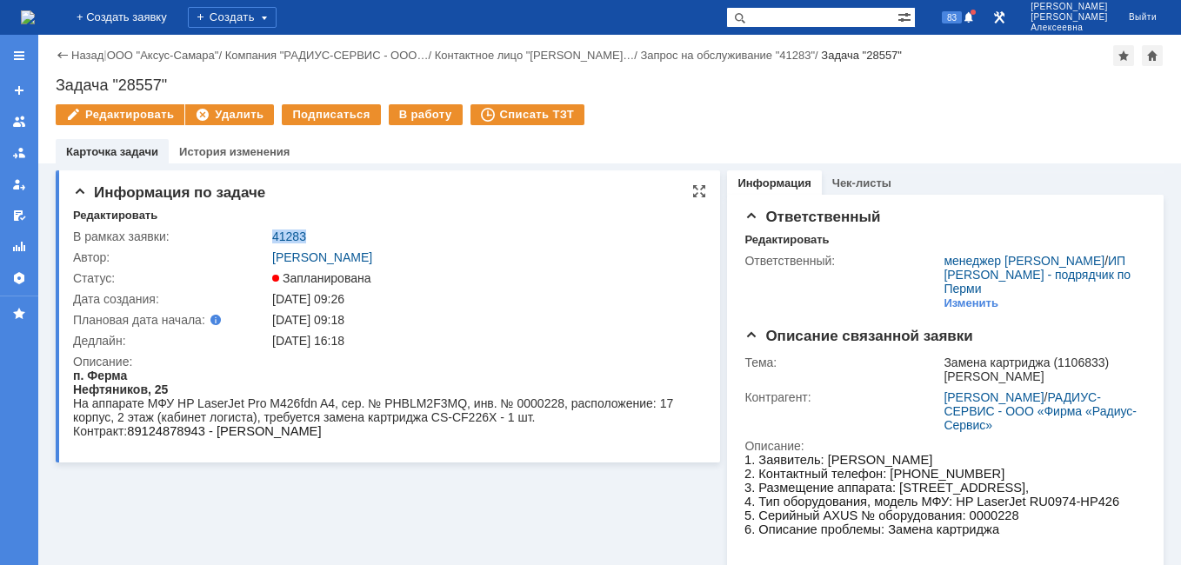
copy link "41283"
drag, startPoint x: 171, startPoint y: 80, endPoint x: 57, endPoint y: 76, distance: 114.9
click at [57, 76] on div "Назад | ООО "Аксус-Самара" / Компания "РАДИУС-СЕРВИС - ООО… / Контактное лицо "…" at bounding box center [609, 99] width 1143 height 129
copy div "Задача "28557""
